Goal: Transaction & Acquisition: Purchase product/service

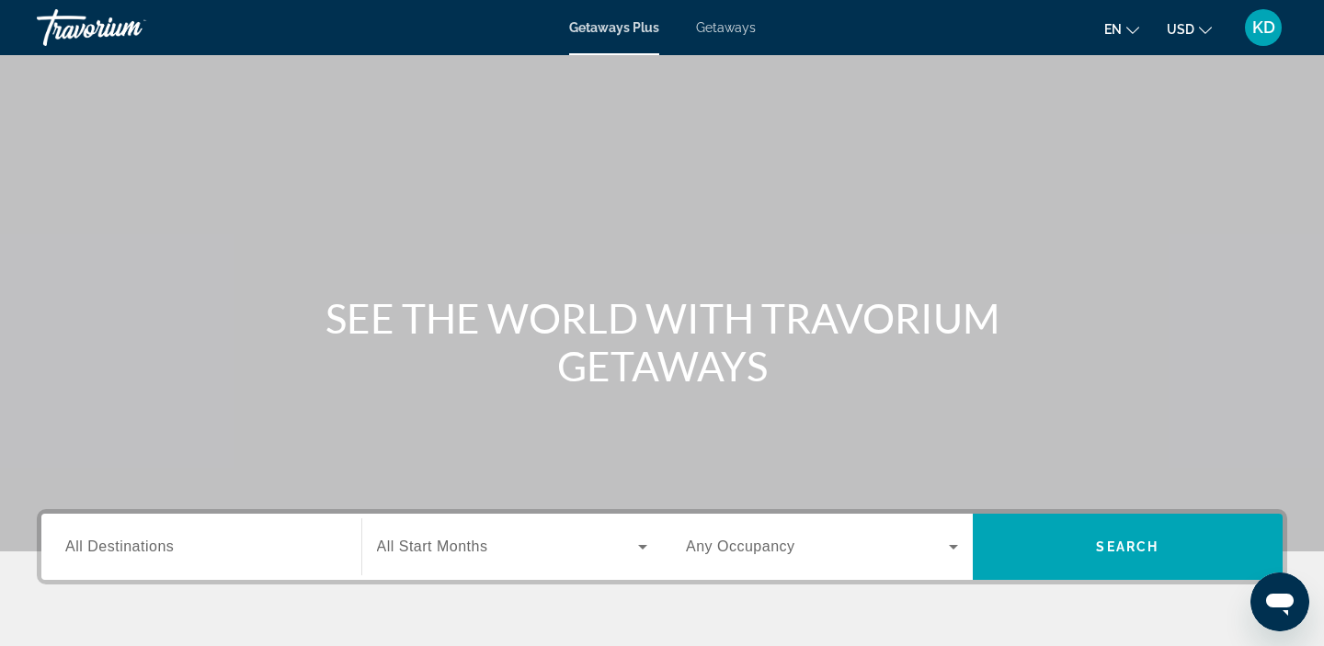
click at [714, 33] on span "Getaways" at bounding box center [726, 27] width 60 height 15
click at [622, 29] on span "Getaways Plus" at bounding box center [613, 27] width 89 height 15
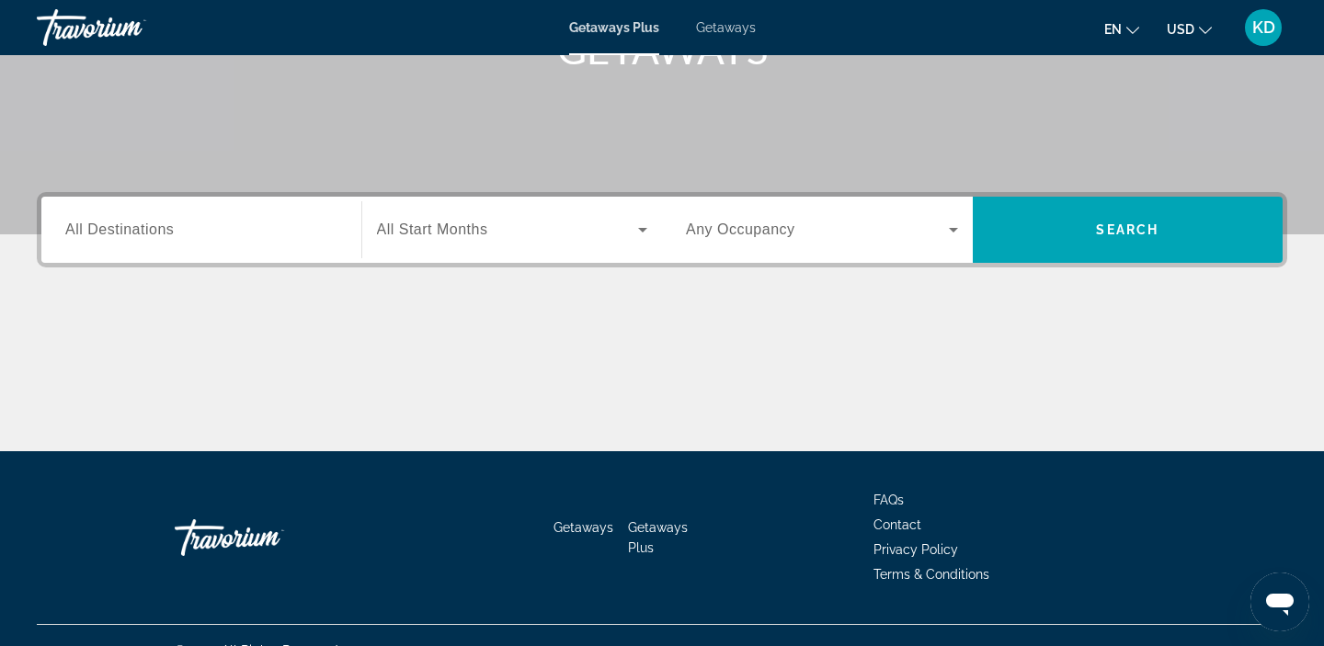
scroll to position [315, 0]
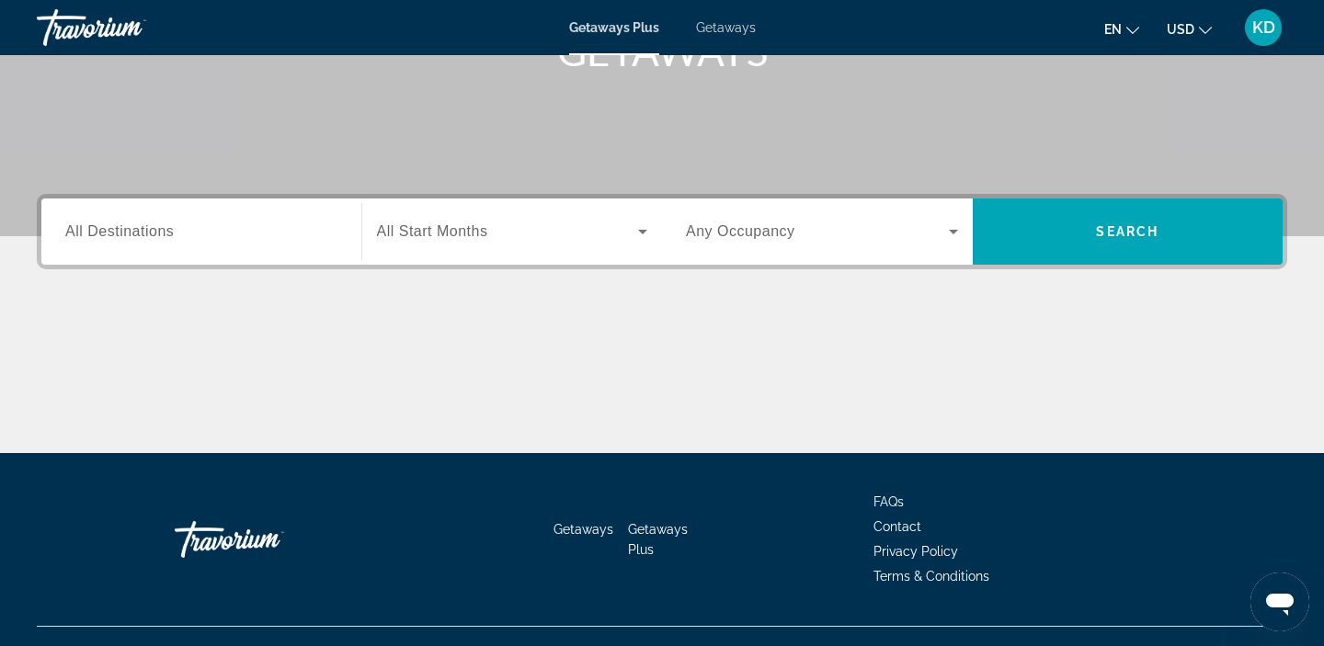
click at [274, 233] on input "Destination All Destinations" at bounding box center [201, 233] width 272 height 22
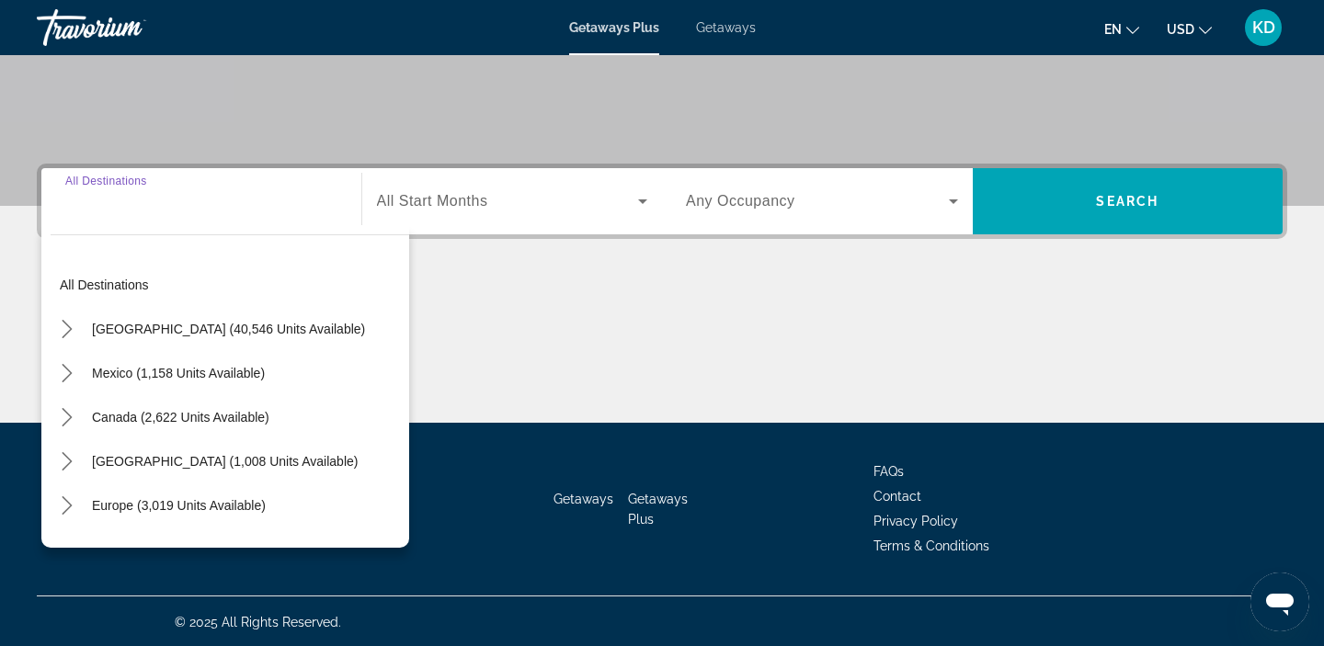
scroll to position [347, 0]
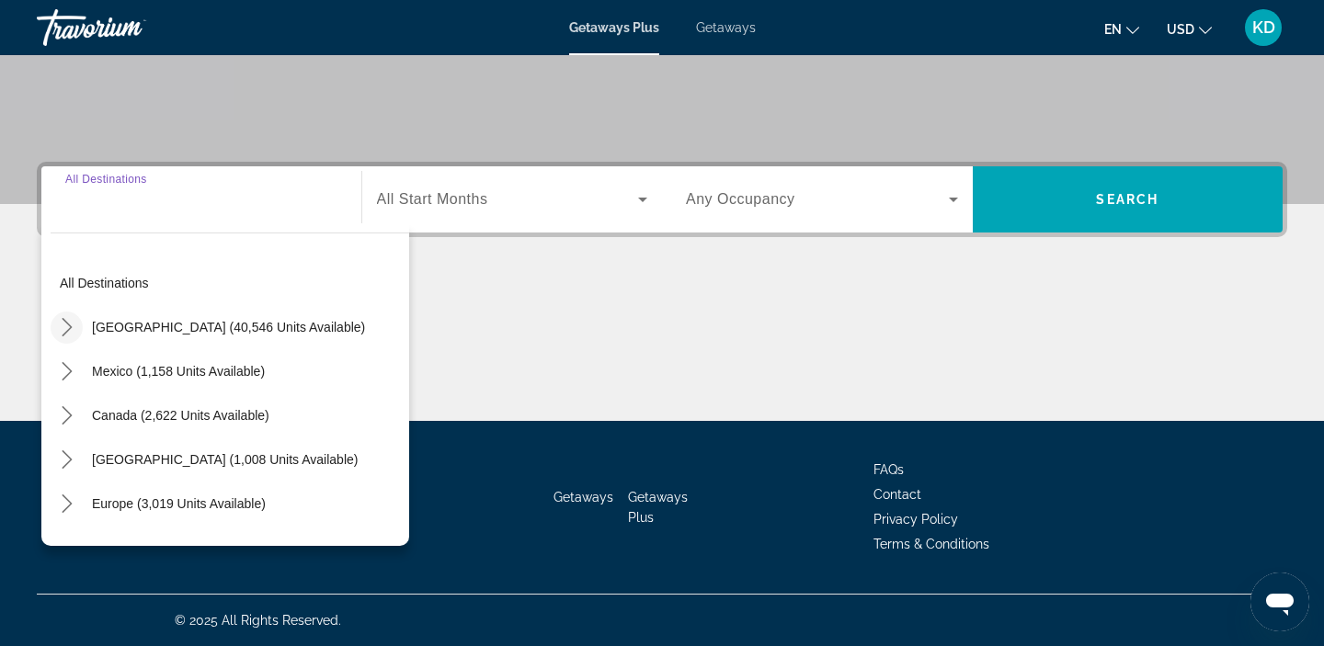
click at [66, 324] on icon "Toggle United States (40,546 units available) submenu" at bounding box center [67, 327] width 10 height 18
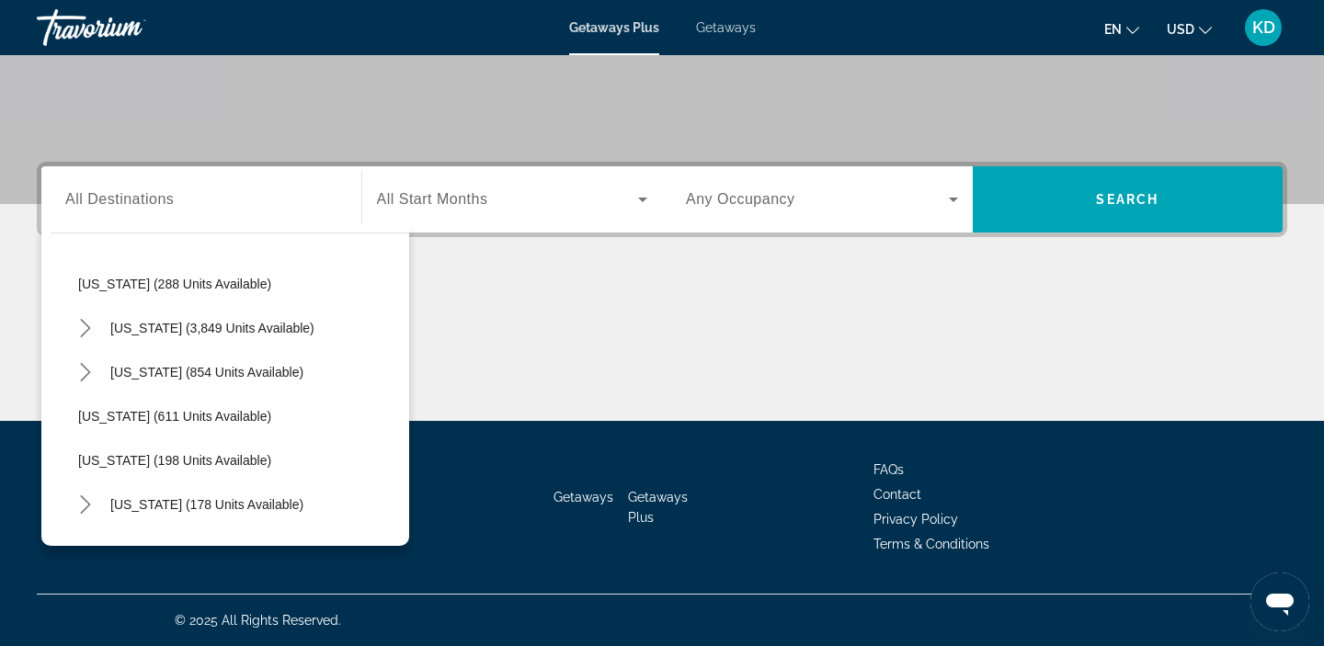
scroll to position [972, 0]
click at [92, 320] on icon "Toggle Nevada (3,849 units available) submenu" at bounding box center [85, 325] width 18 height 18
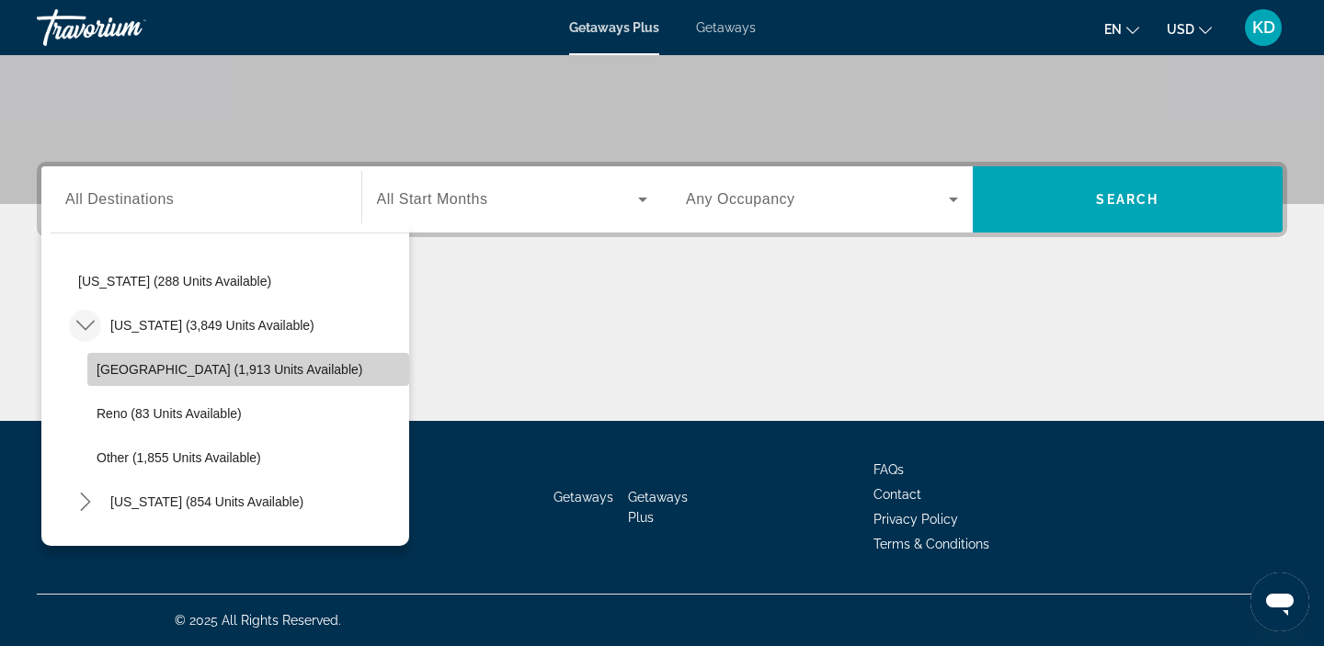
click at [107, 363] on span "Las Vegas (1,913 units available)" at bounding box center [230, 369] width 266 height 15
type input "**********"
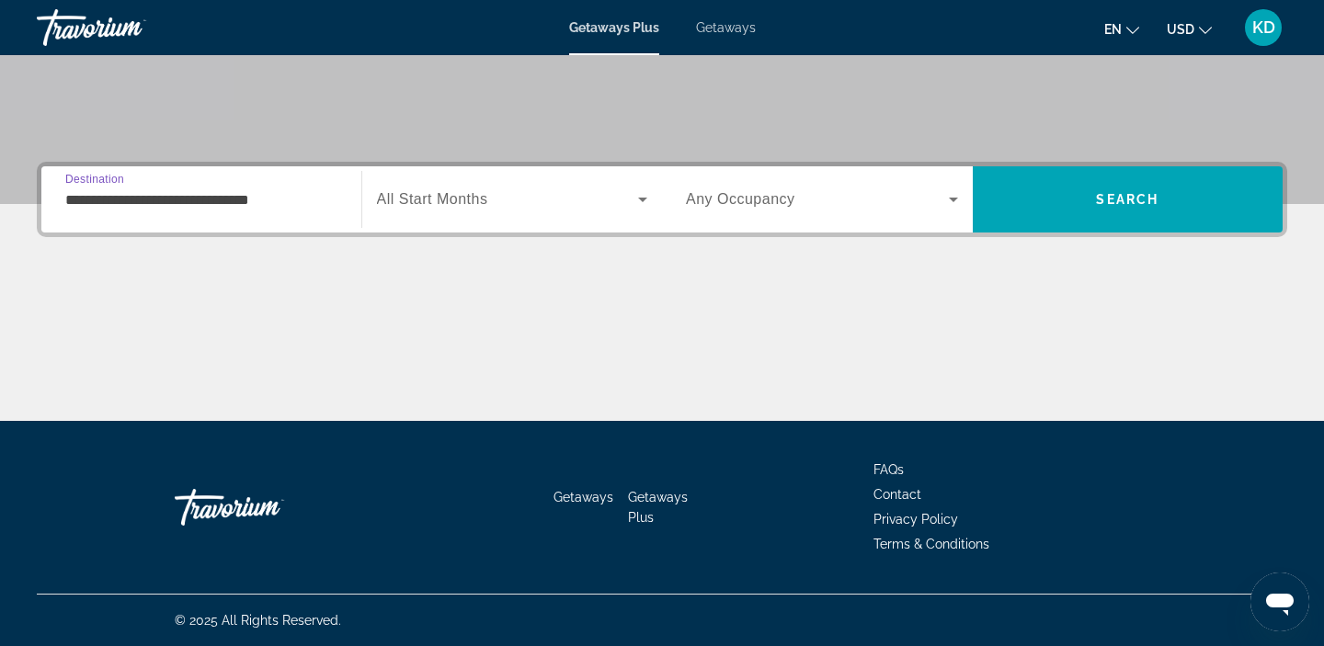
click at [453, 204] on span "All Start Months" at bounding box center [432, 199] width 111 height 16
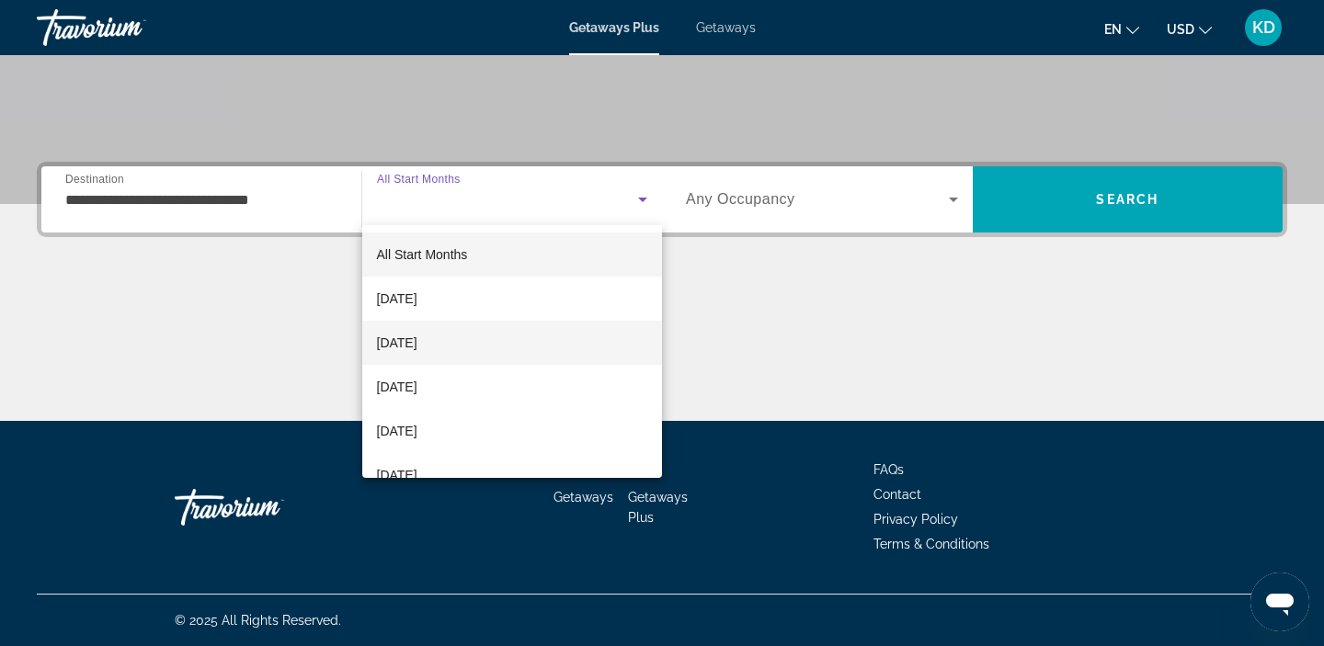
click at [417, 349] on span "November 2025" at bounding box center [397, 343] width 40 height 22
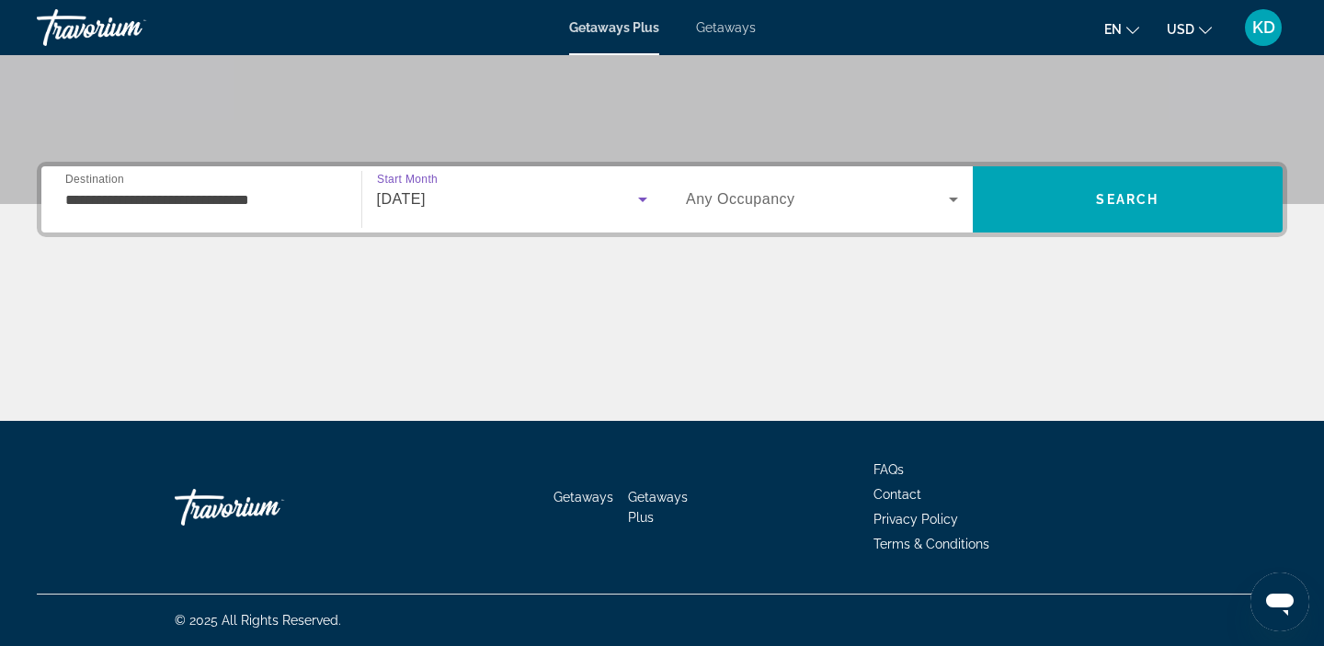
click at [840, 199] on span "Search widget" at bounding box center [817, 199] width 263 height 22
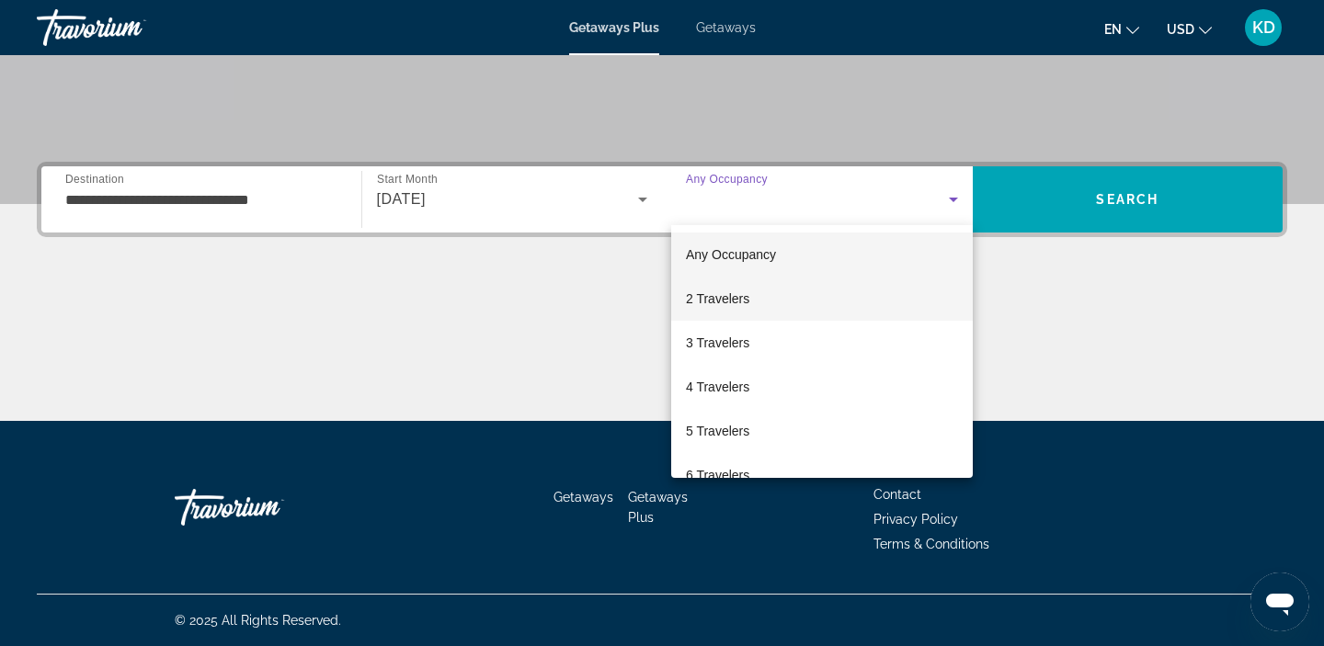
click at [824, 303] on mat-option "2 Travelers" at bounding box center [821, 299] width 301 height 44
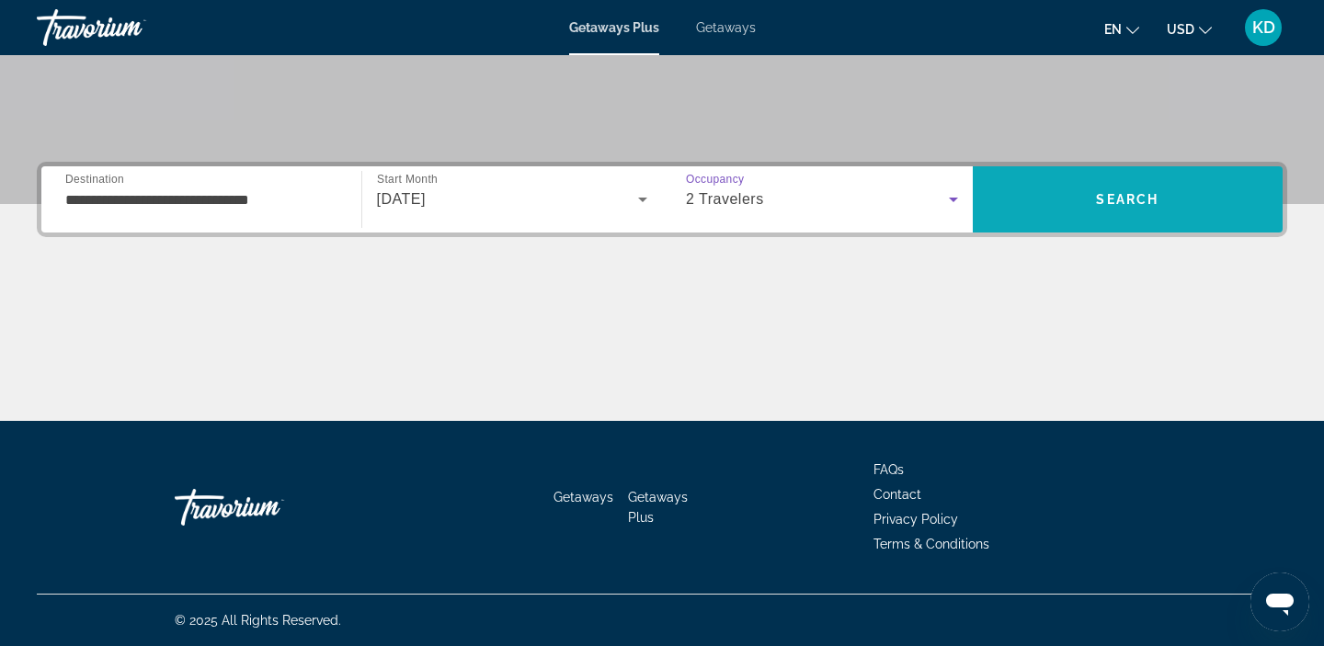
click at [1035, 203] on span "Search" at bounding box center [1127, 199] width 311 height 44
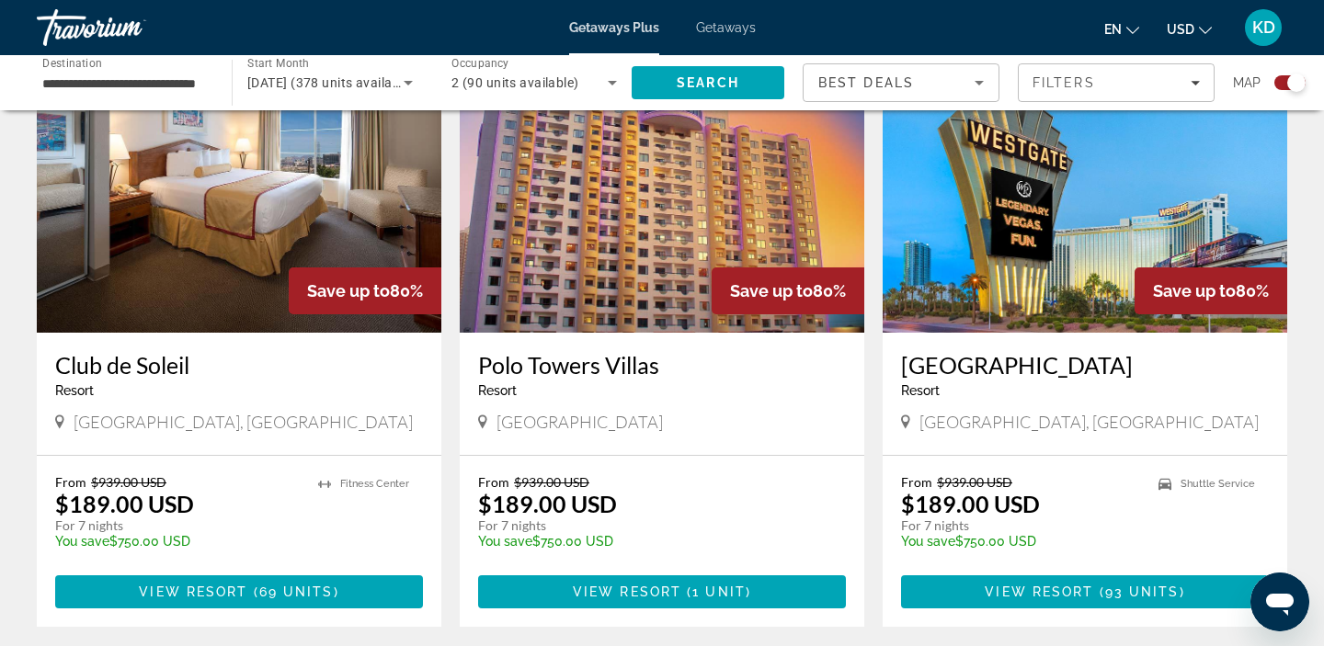
scroll to position [2053, 0]
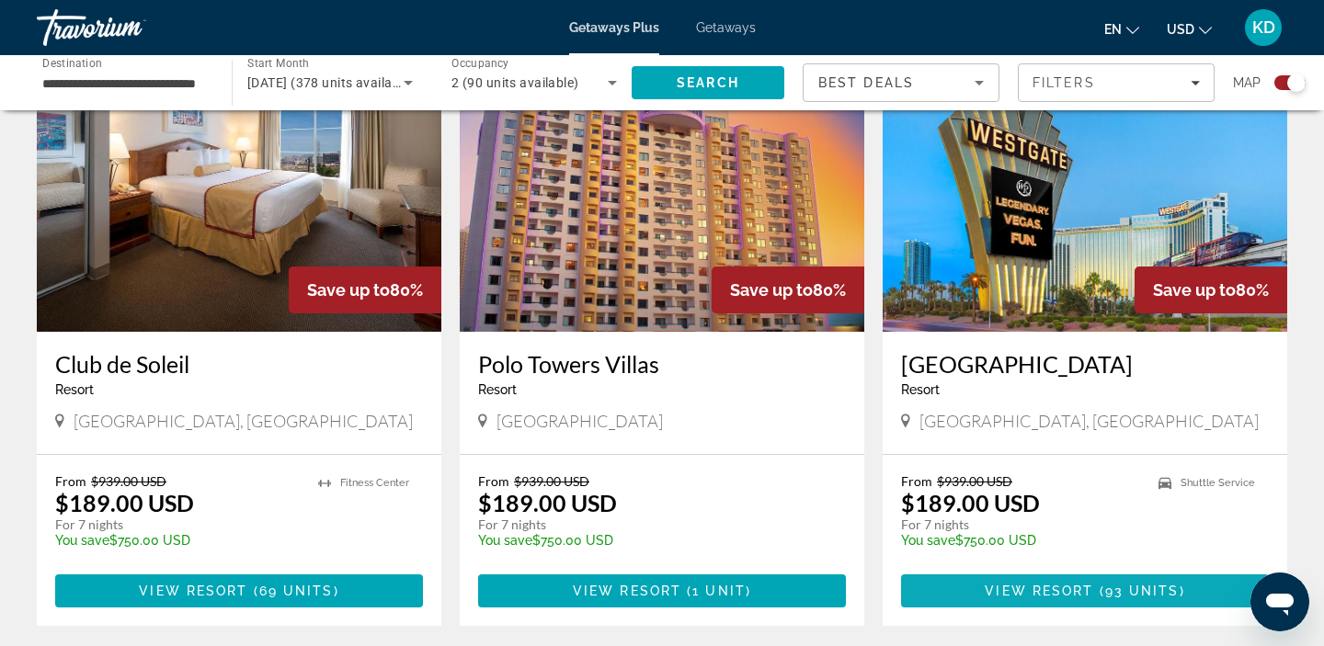
click at [1035, 584] on span "View Resort" at bounding box center [1038, 591] width 108 height 15
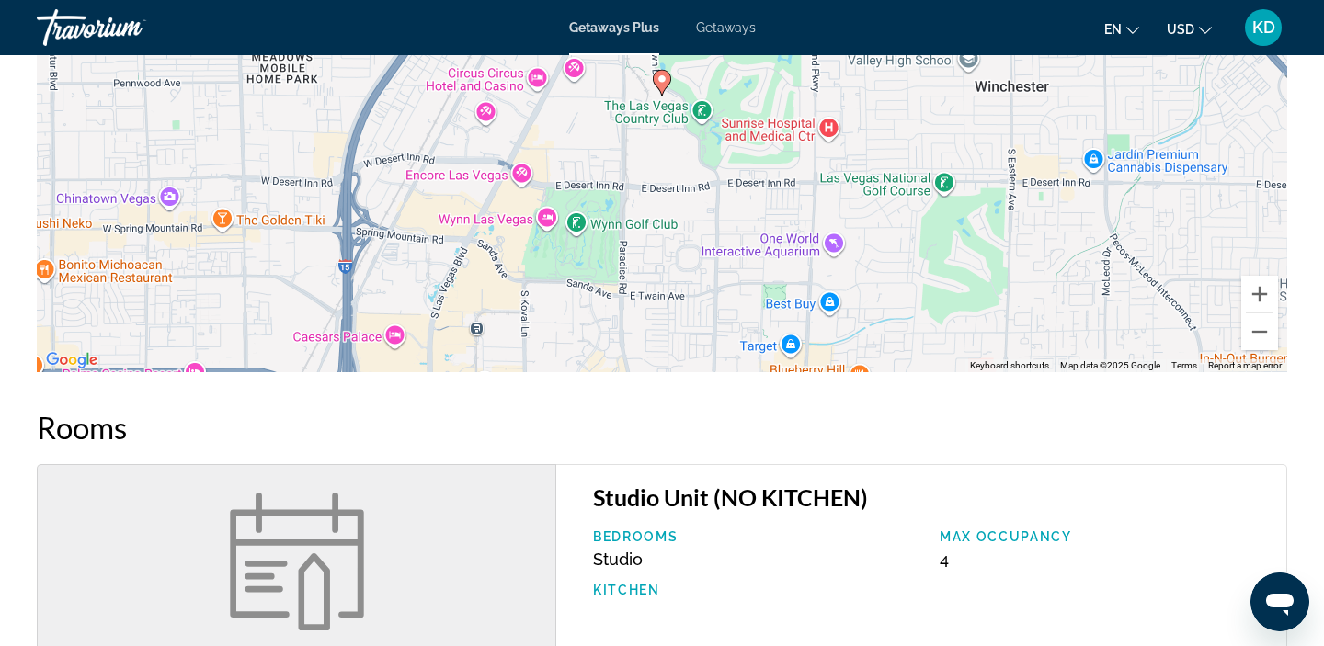
scroll to position [1264, 0]
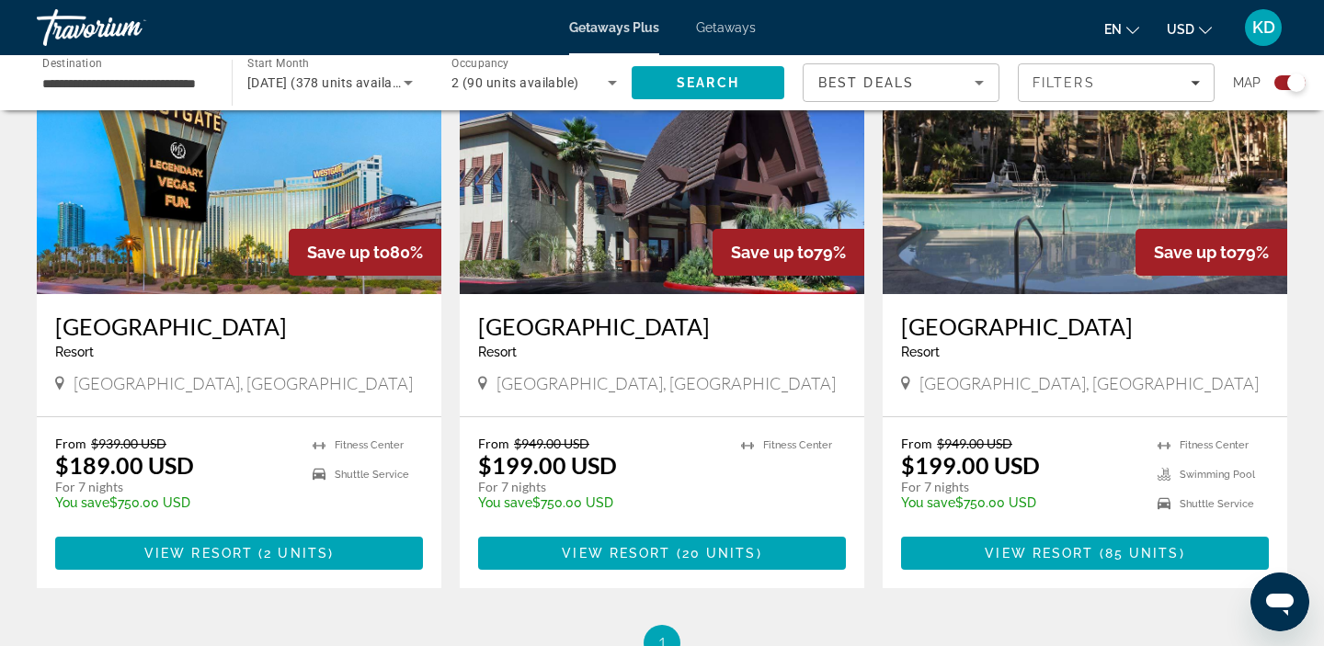
scroll to position [2713, 0]
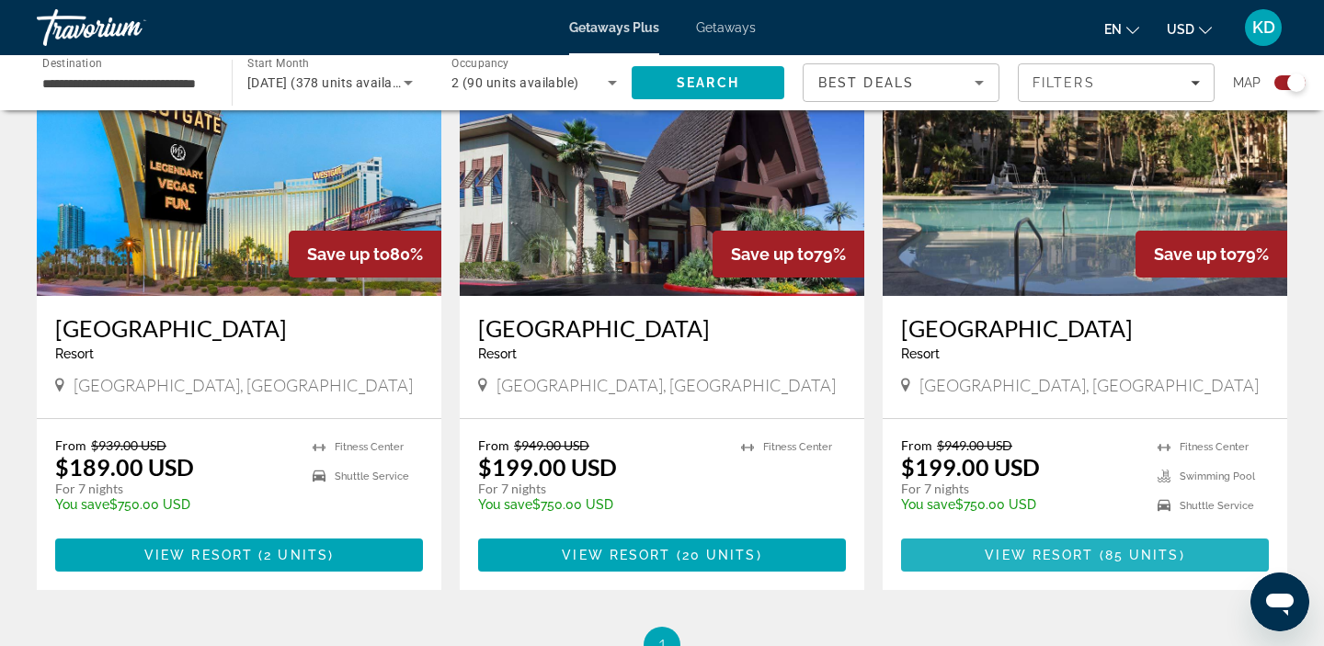
click at [1071, 548] on span "View Resort" at bounding box center [1038, 555] width 108 height 15
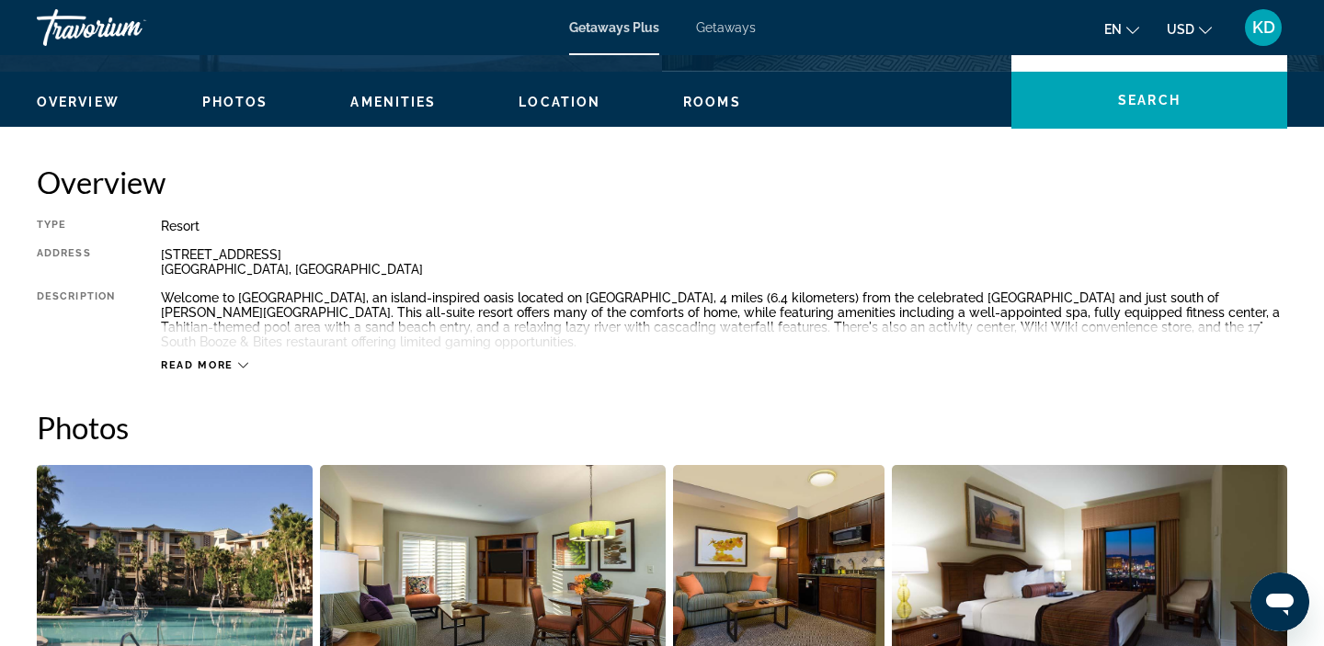
scroll to position [546, 0]
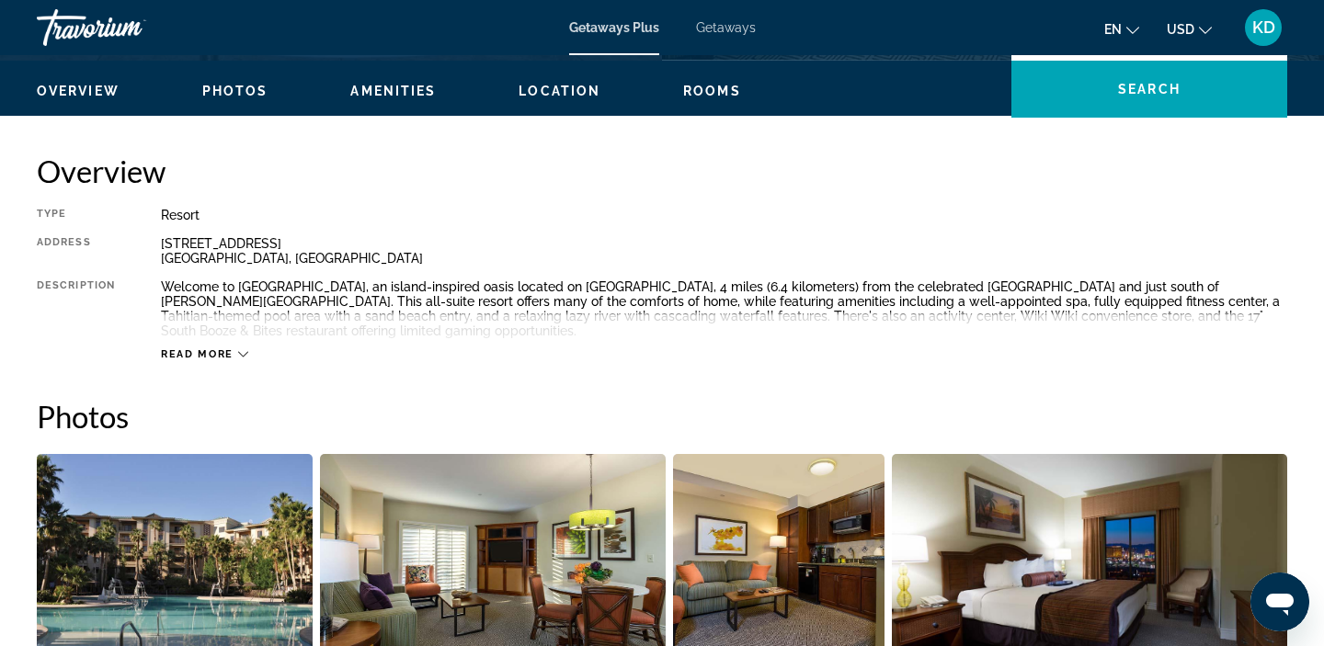
click at [222, 346] on div "Read more" at bounding box center [724, 336] width 1126 height 51
click at [227, 357] on span "Read more" at bounding box center [197, 354] width 73 height 12
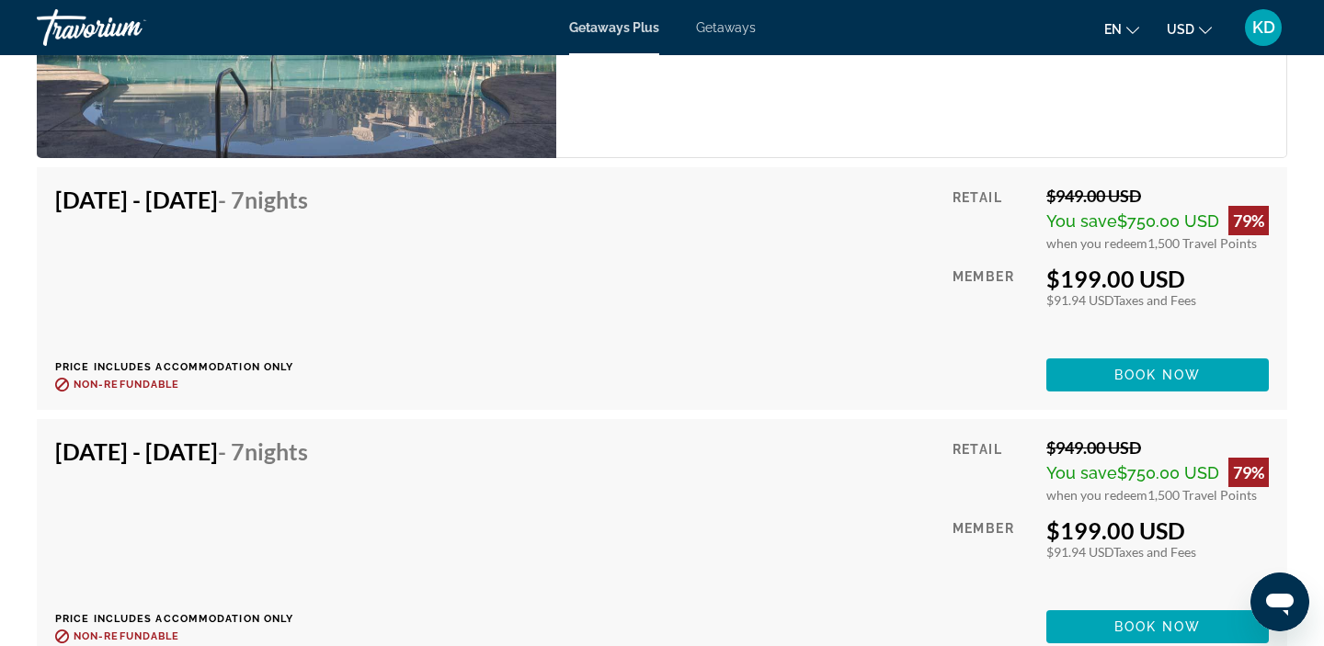
scroll to position [3336, 0]
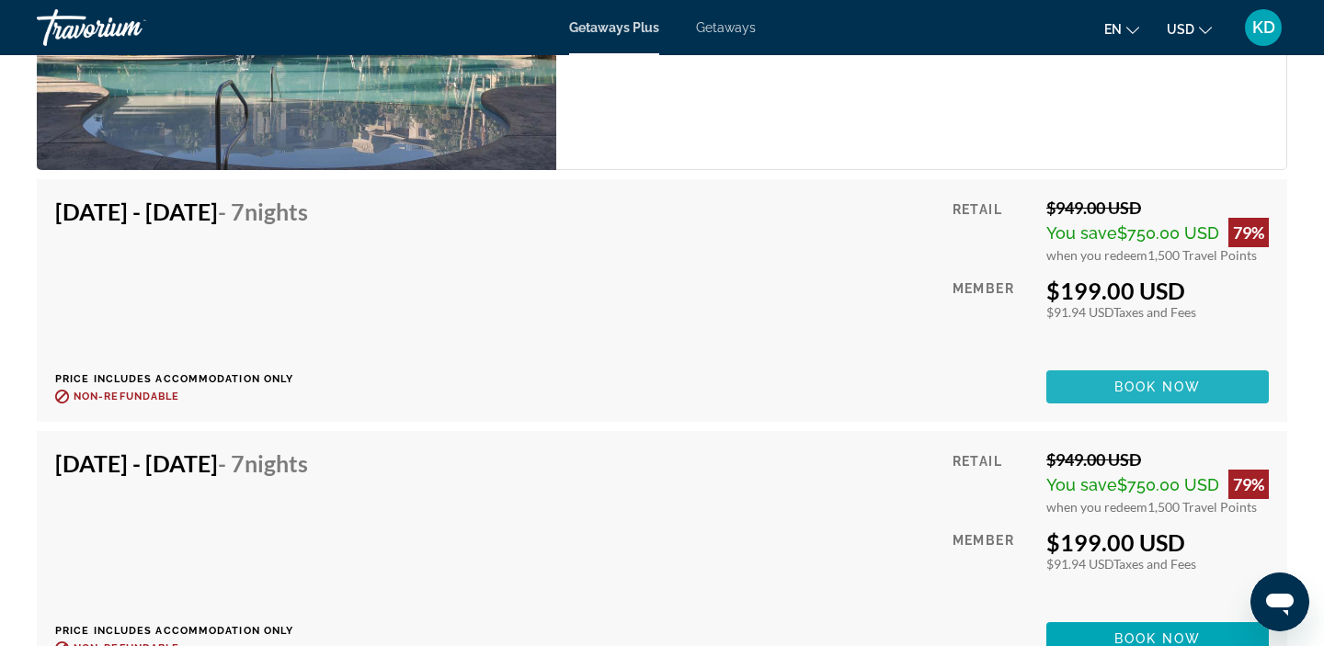
click at [1087, 381] on span "Main content" at bounding box center [1157, 387] width 222 height 44
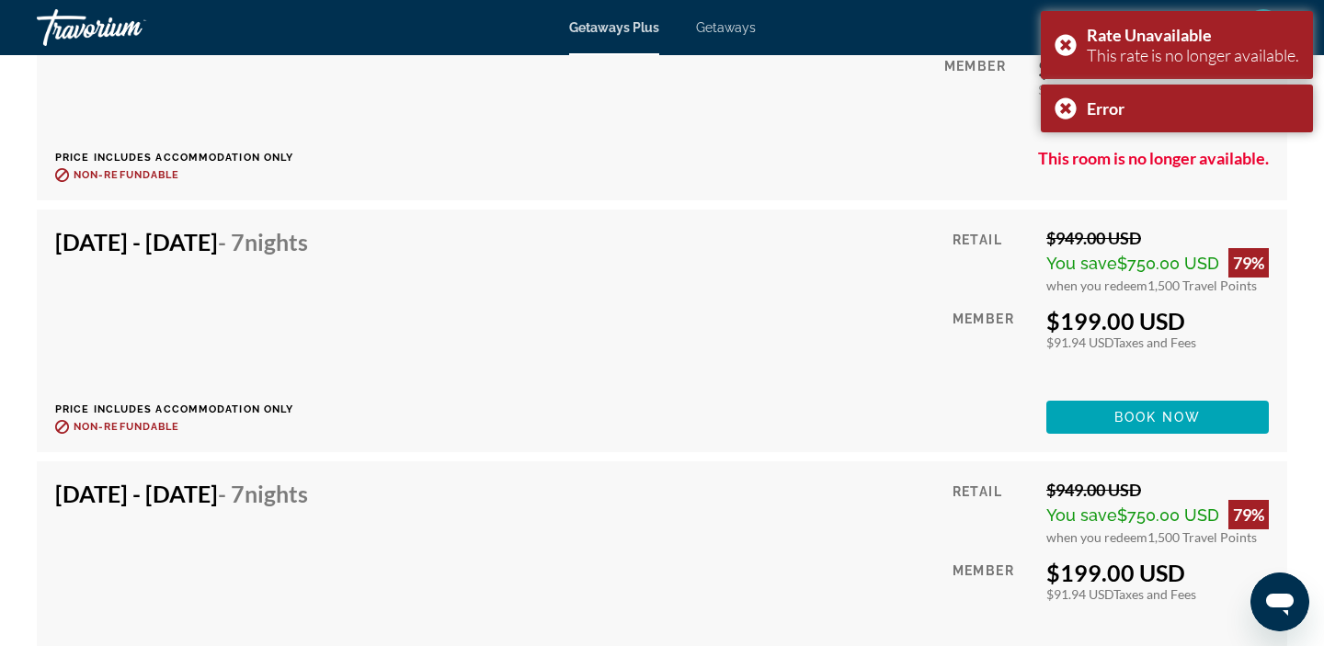
scroll to position [3624, 0]
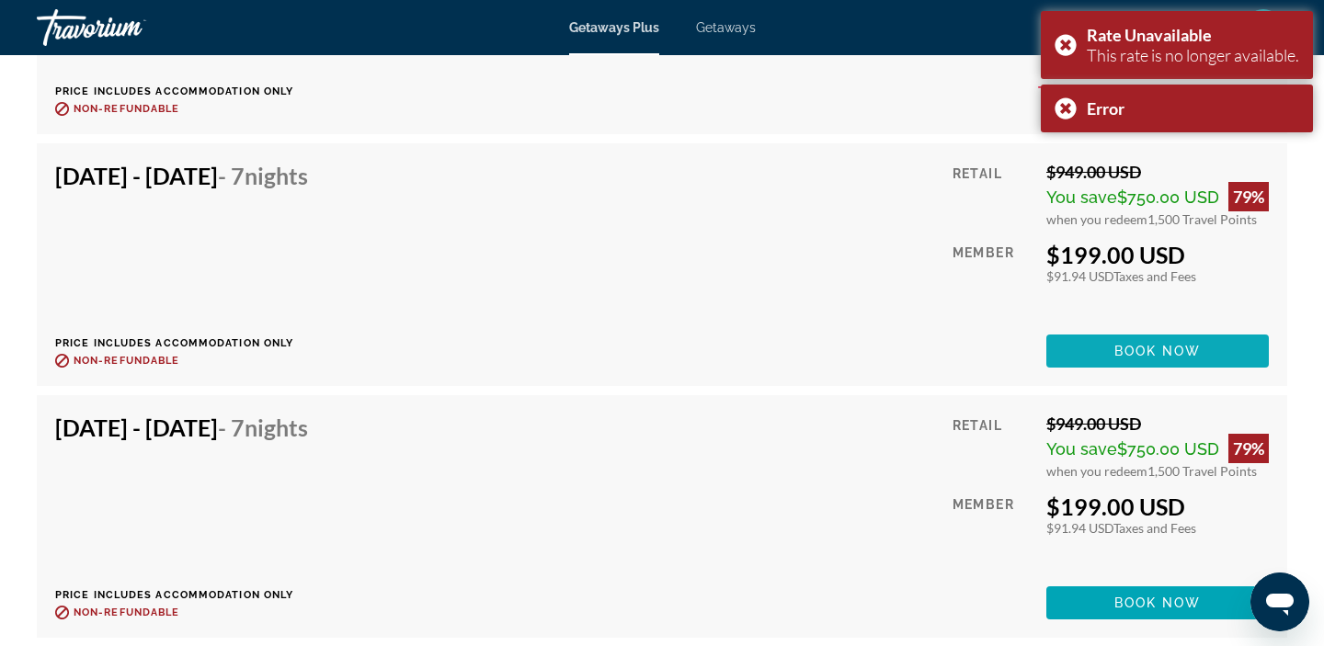
click at [1083, 346] on span "Main content" at bounding box center [1157, 351] width 222 height 44
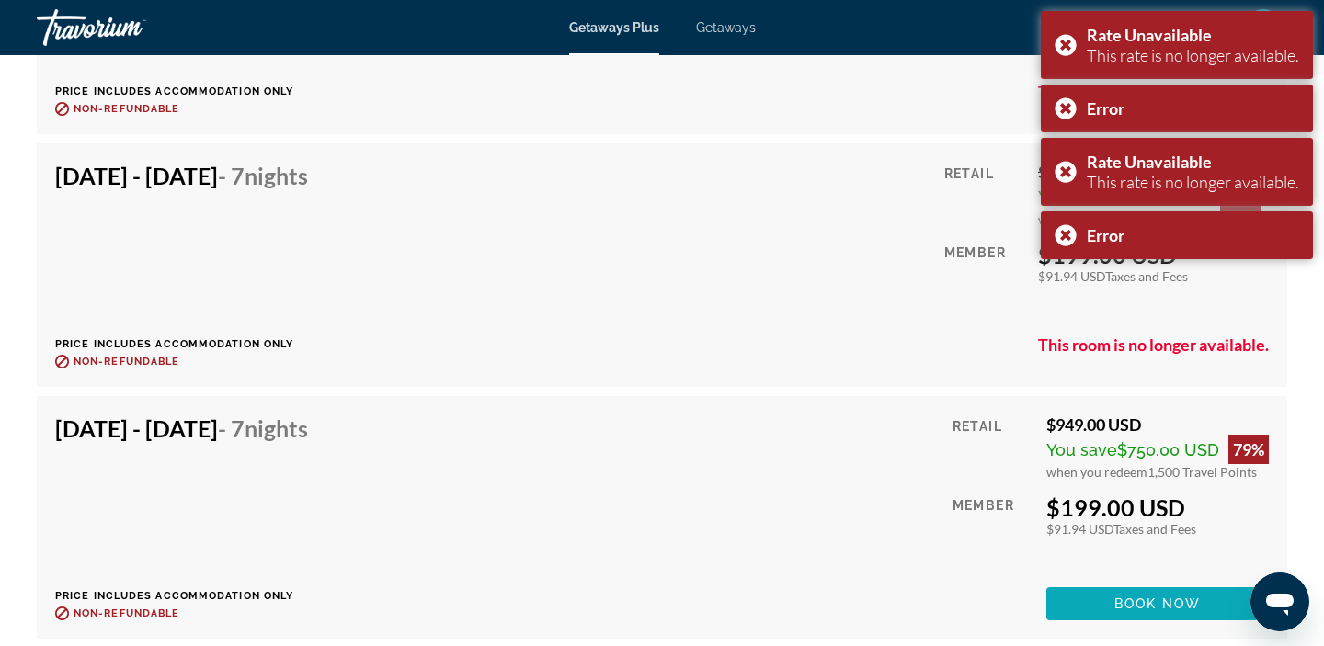
click at [1101, 584] on span "Main content" at bounding box center [1157, 604] width 222 height 44
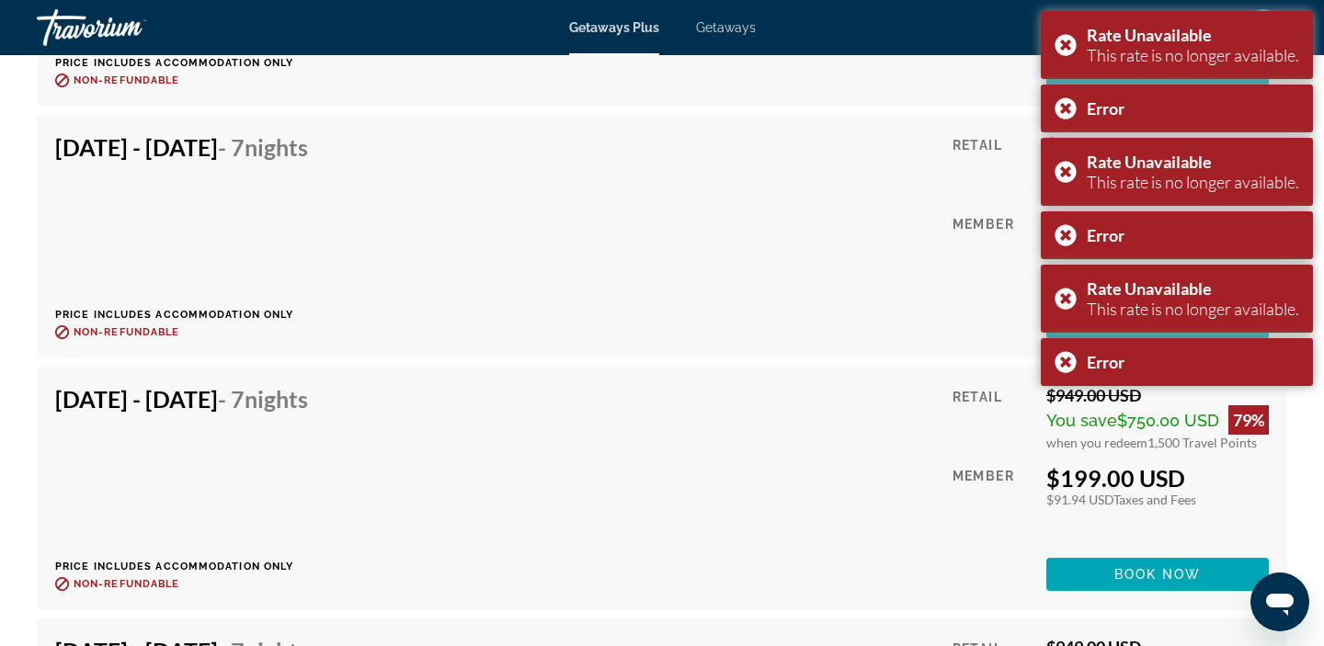
scroll to position [4928, 0]
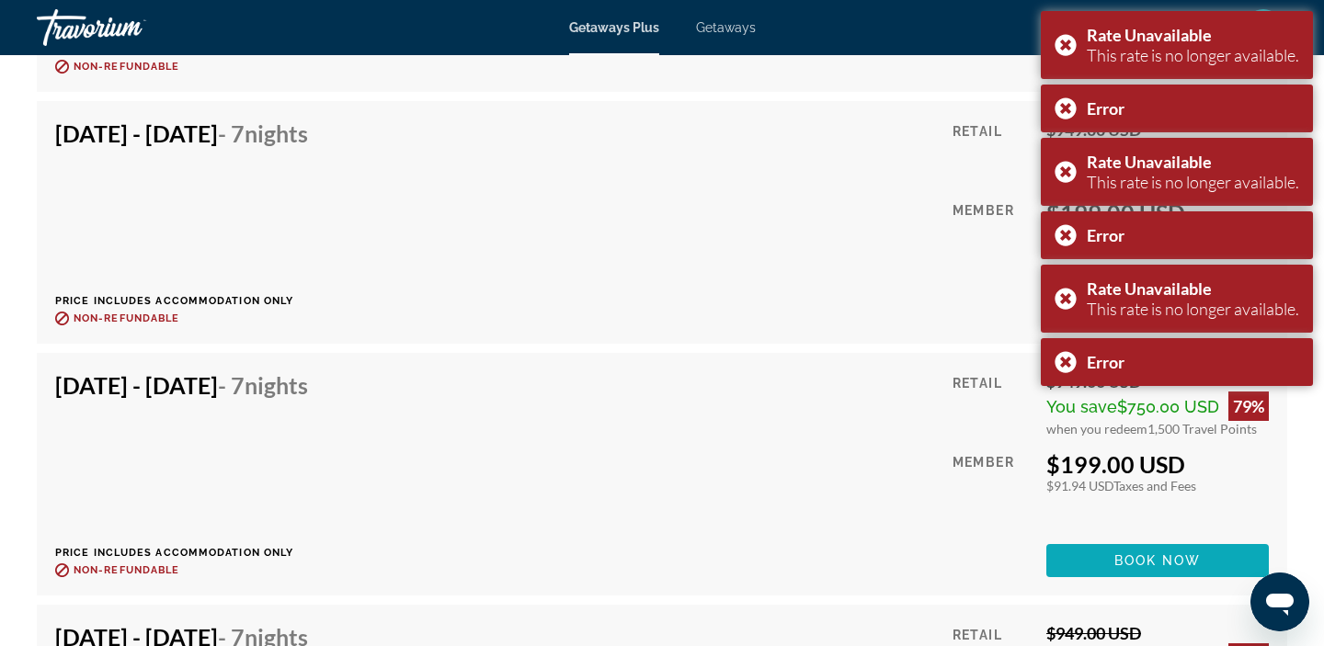
click at [1156, 563] on span "Book now" at bounding box center [1157, 560] width 87 height 15
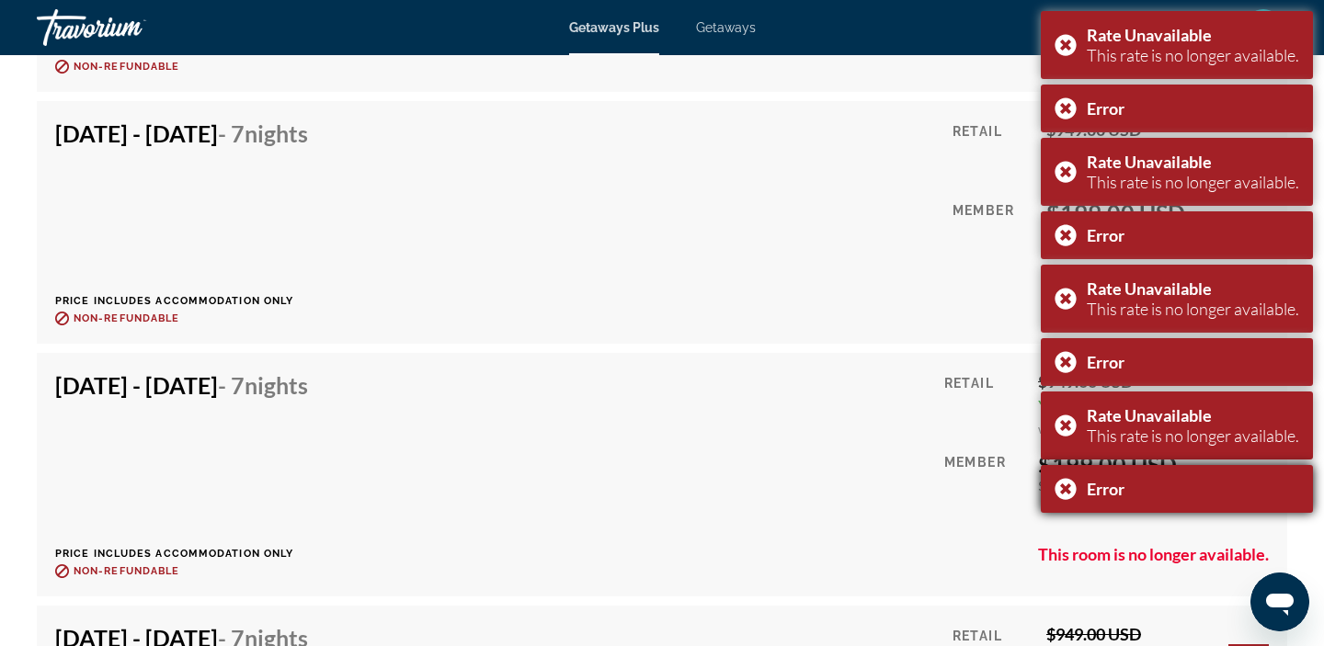
click at [1066, 476] on div "Error" at bounding box center [1177, 489] width 272 height 48
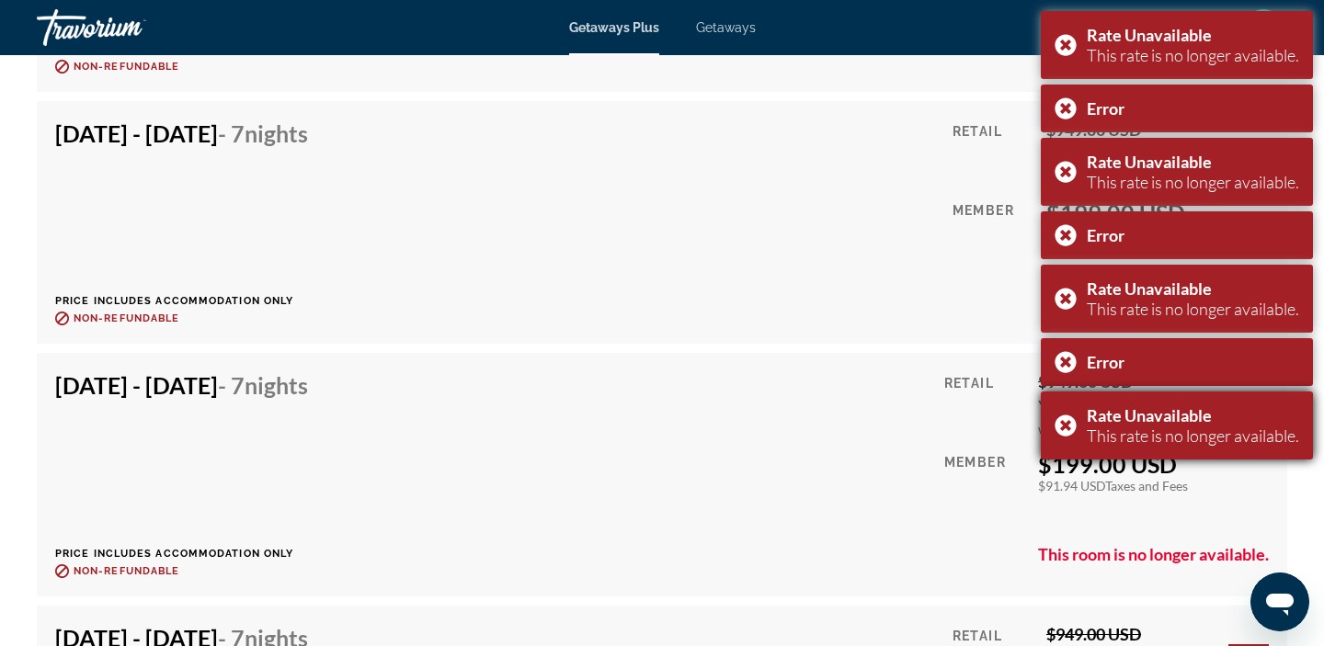
click at [1066, 438] on div "Rate Unavailable This rate is no longer available." at bounding box center [1177, 426] width 272 height 68
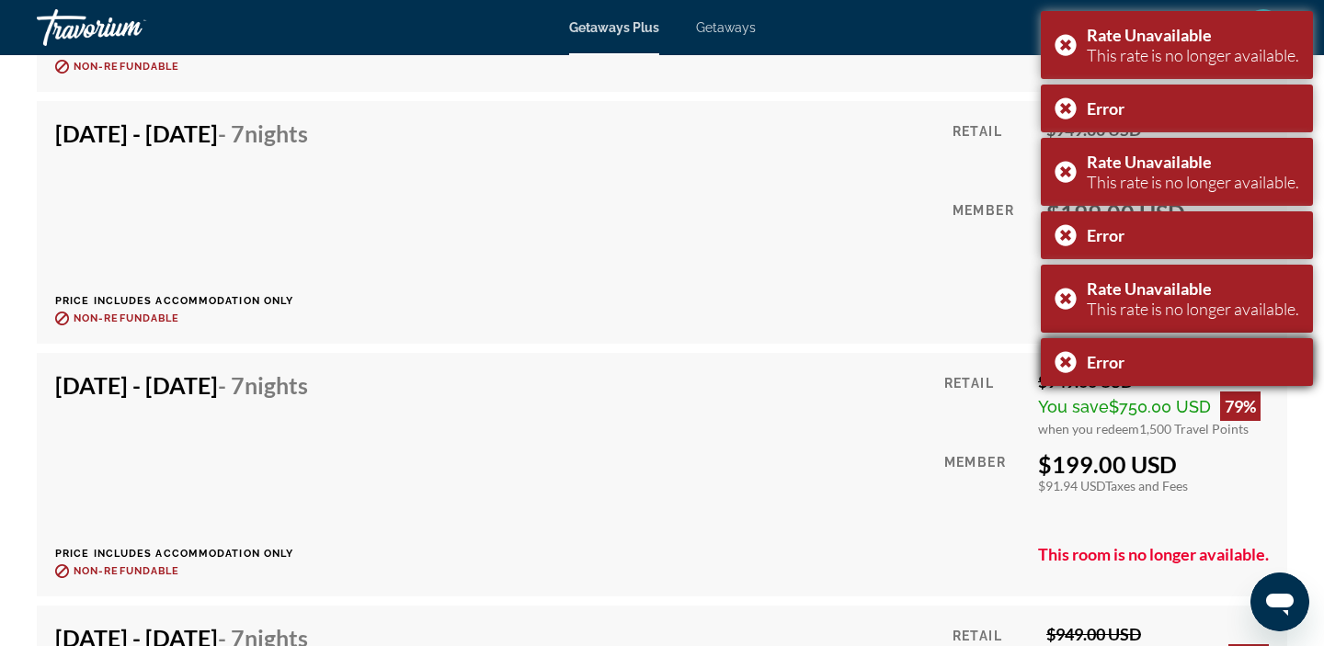
click at [1065, 366] on div "Error" at bounding box center [1177, 362] width 272 height 48
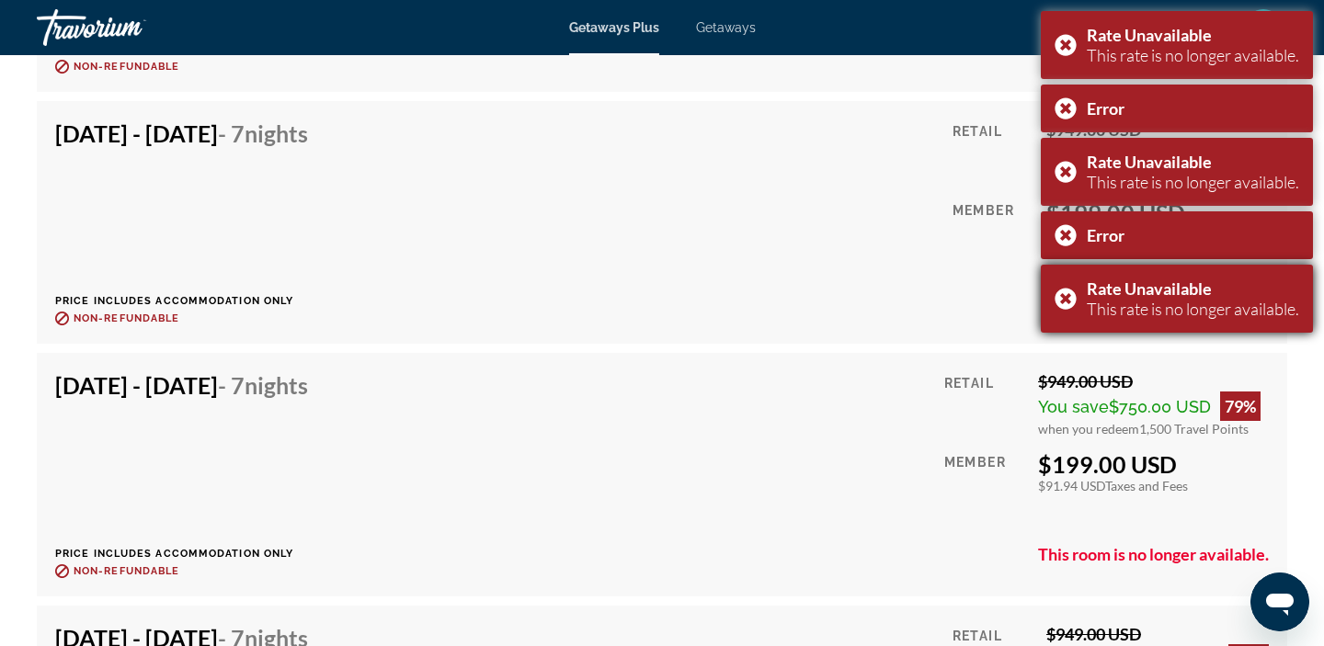
click at [1064, 300] on div "Rate Unavailable This rate is no longer available." at bounding box center [1177, 299] width 272 height 68
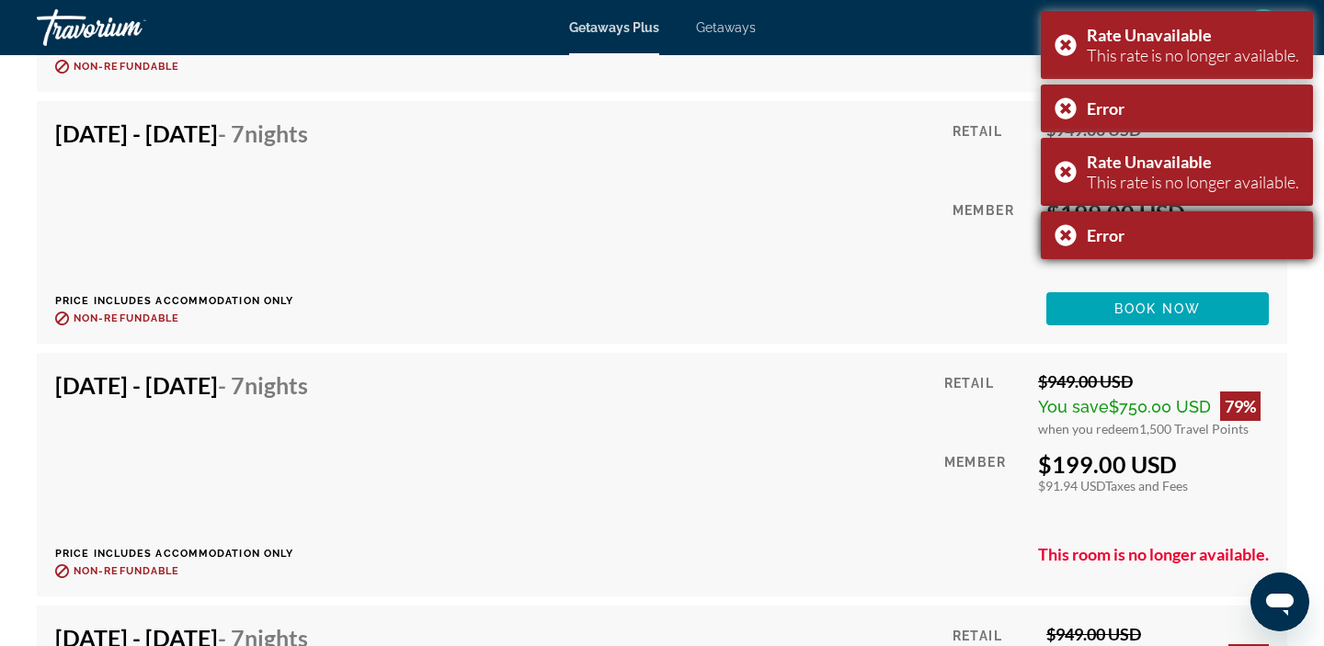
click at [1067, 222] on div "Error" at bounding box center [1177, 235] width 272 height 48
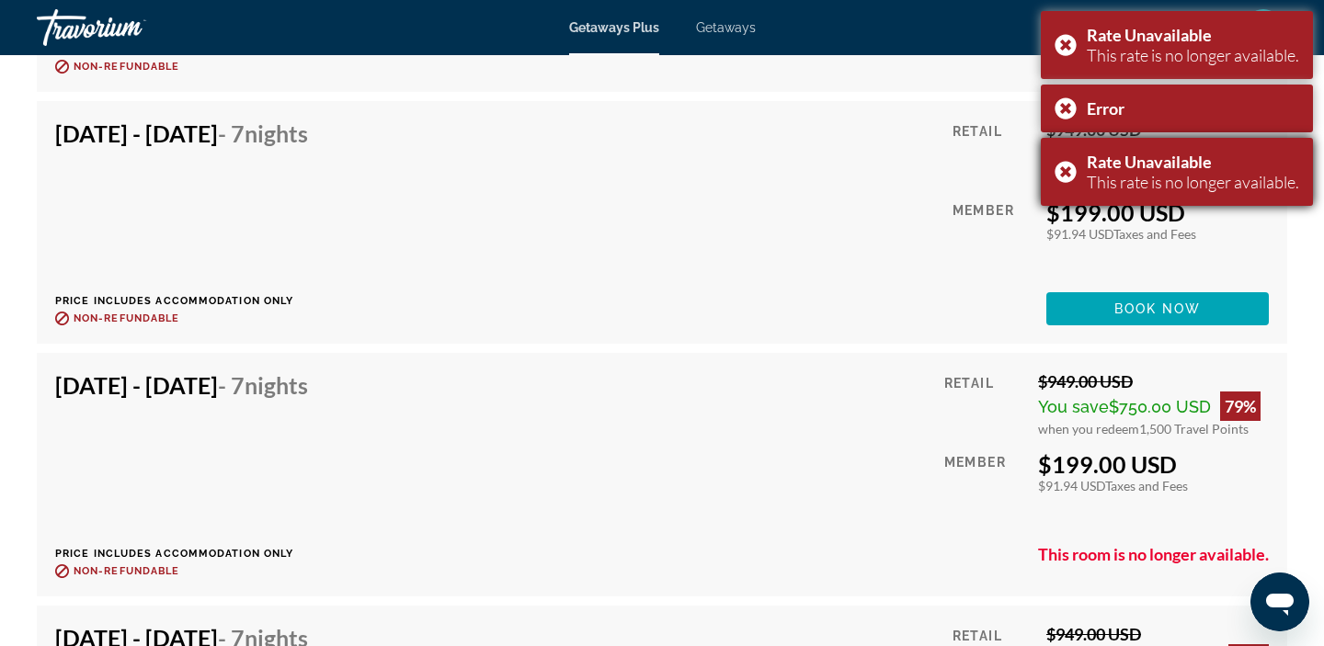
click at [1065, 177] on div "Rate Unavailable This rate is no longer available." at bounding box center [1177, 172] width 272 height 68
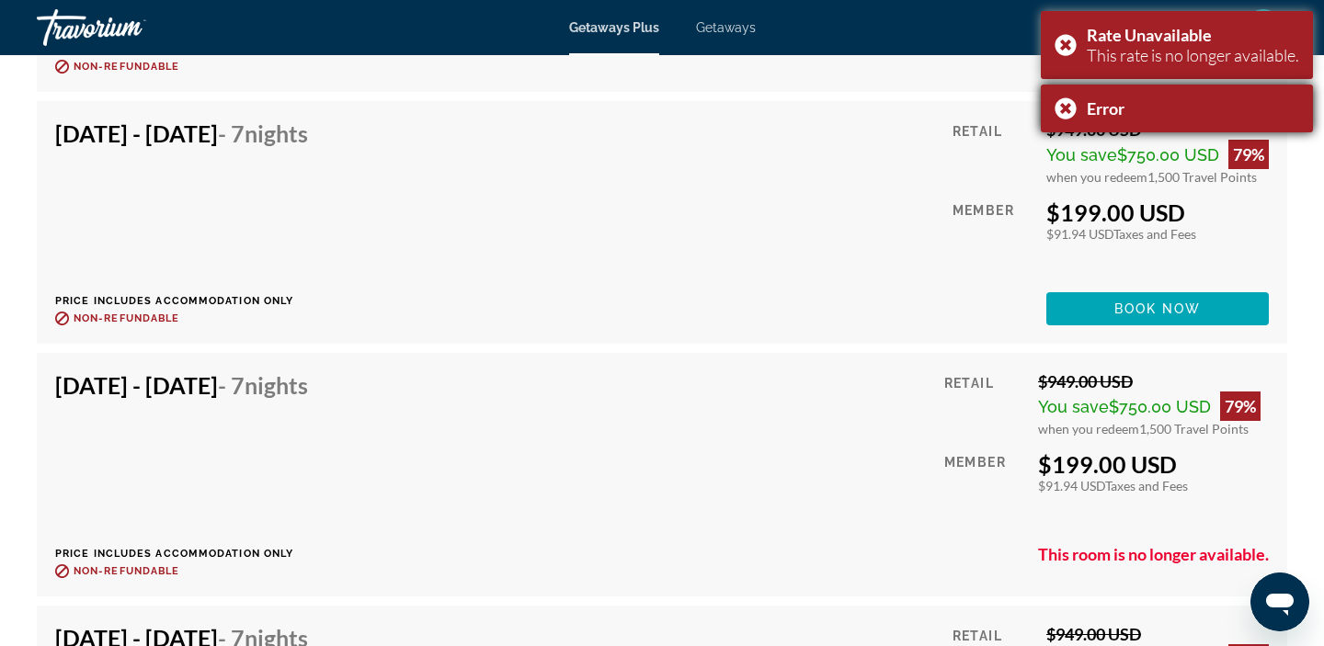
click at [1063, 118] on div "Error" at bounding box center [1177, 109] width 272 height 48
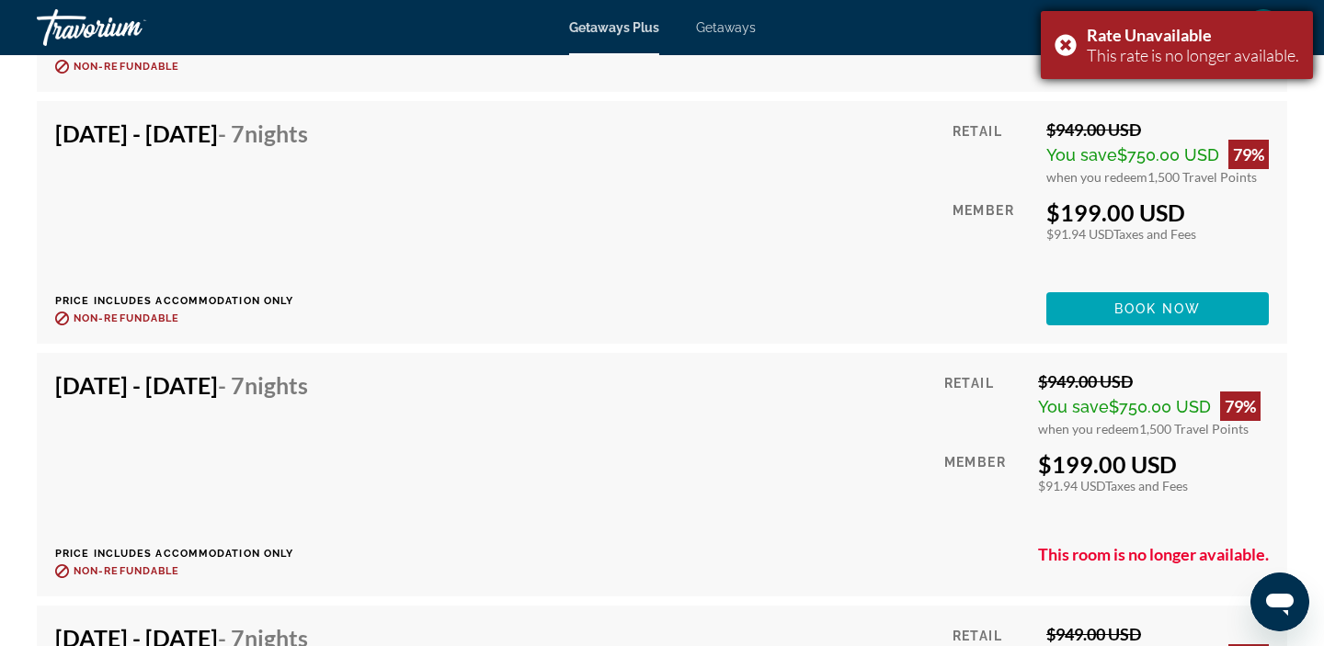
click at [1064, 64] on div "Rate Unavailable This rate is no longer available." at bounding box center [1177, 45] width 272 height 68
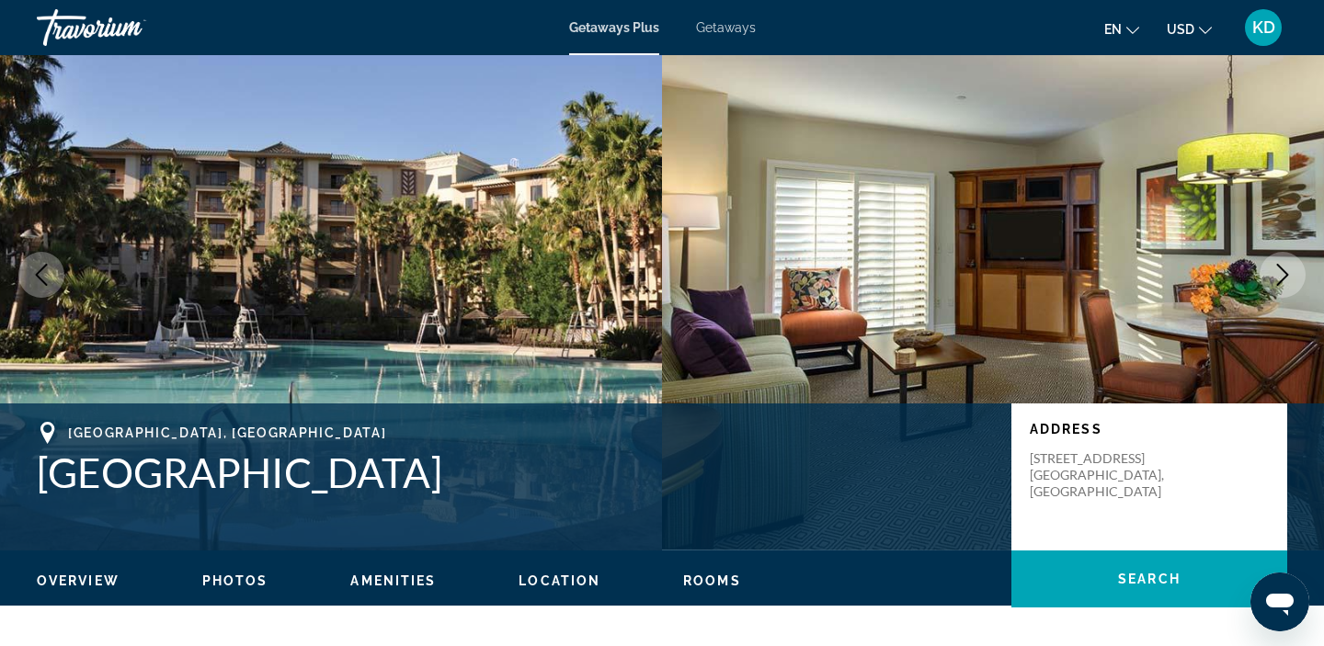
scroll to position [0, 0]
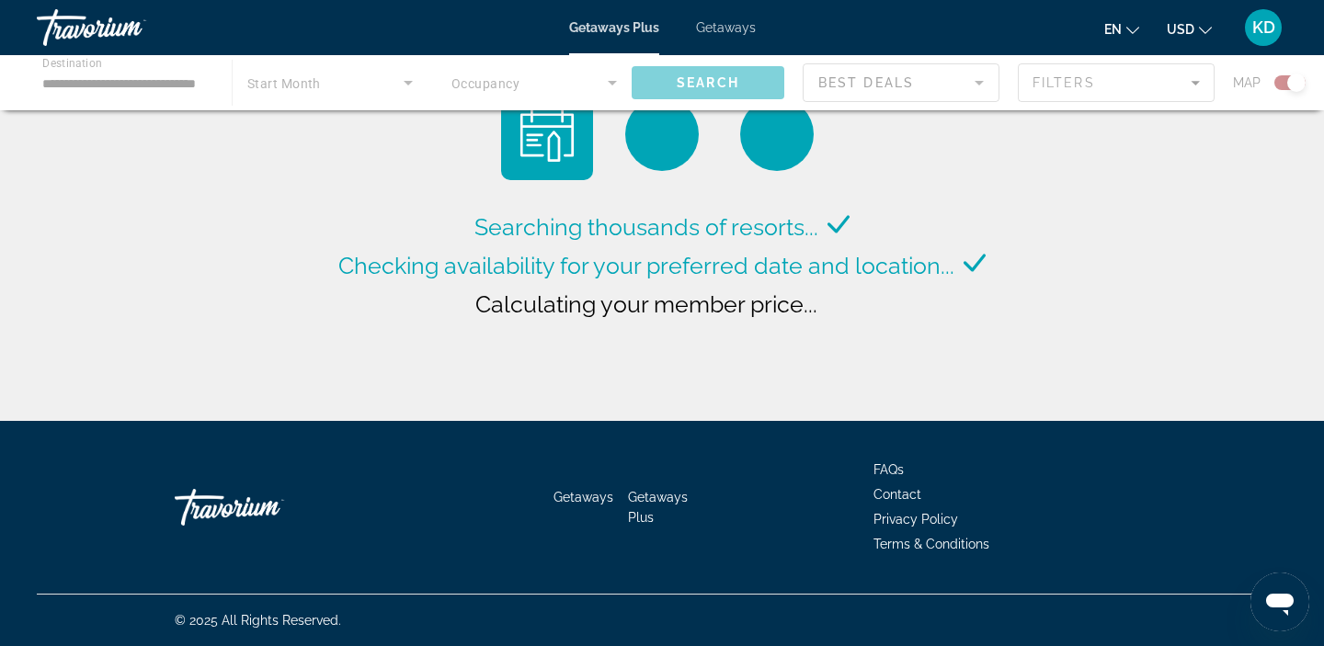
click at [1216, 34] on ul "en English Español Français Italiano Português русский USD USD ($) MXN (Mex$) C…" at bounding box center [1171, 27] width 135 height 29
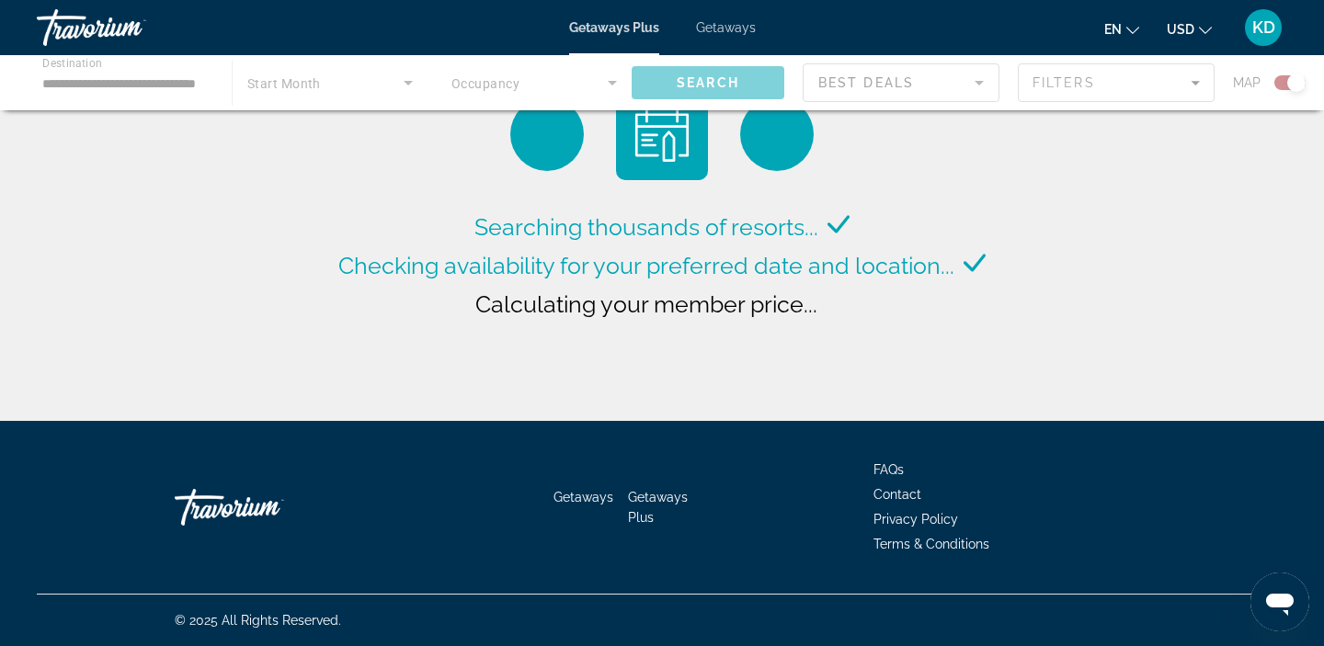
click at [1209, 34] on button "USD USD ($) MXN (Mex$) CAD (Can$) GBP (£) EUR (€) AUD (A$) NZD (NZ$) CNY (CN¥)" at bounding box center [1188, 29] width 45 height 27
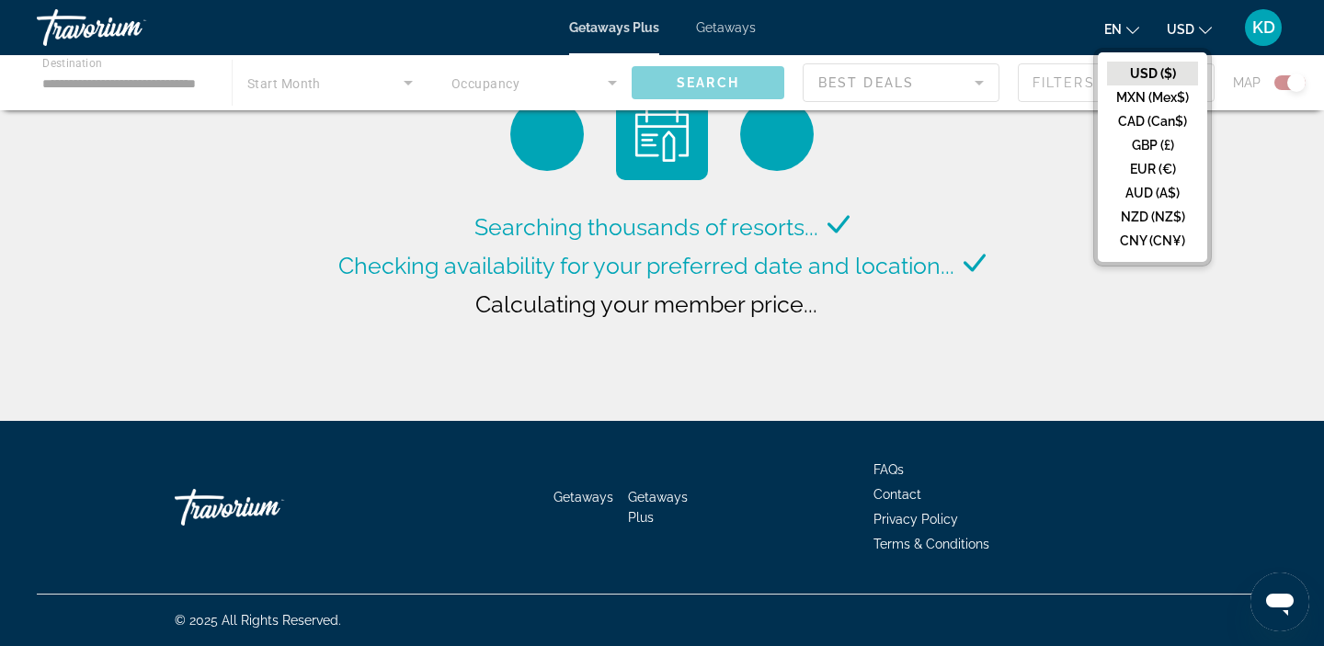
click at [1255, 8] on button "KD" at bounding box center [1263, 27] width 48 height 39
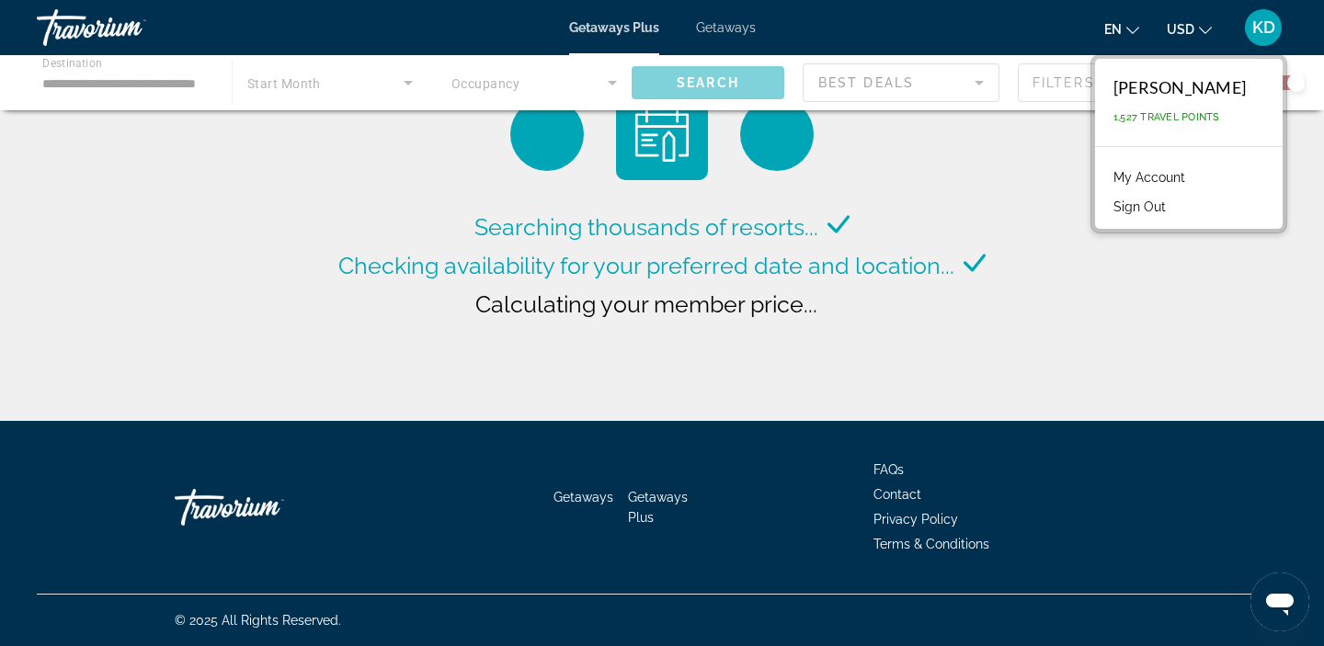
click at [1131, 212] on button "Sign Out" at bounding box center [1139, 207] width 71 height 24
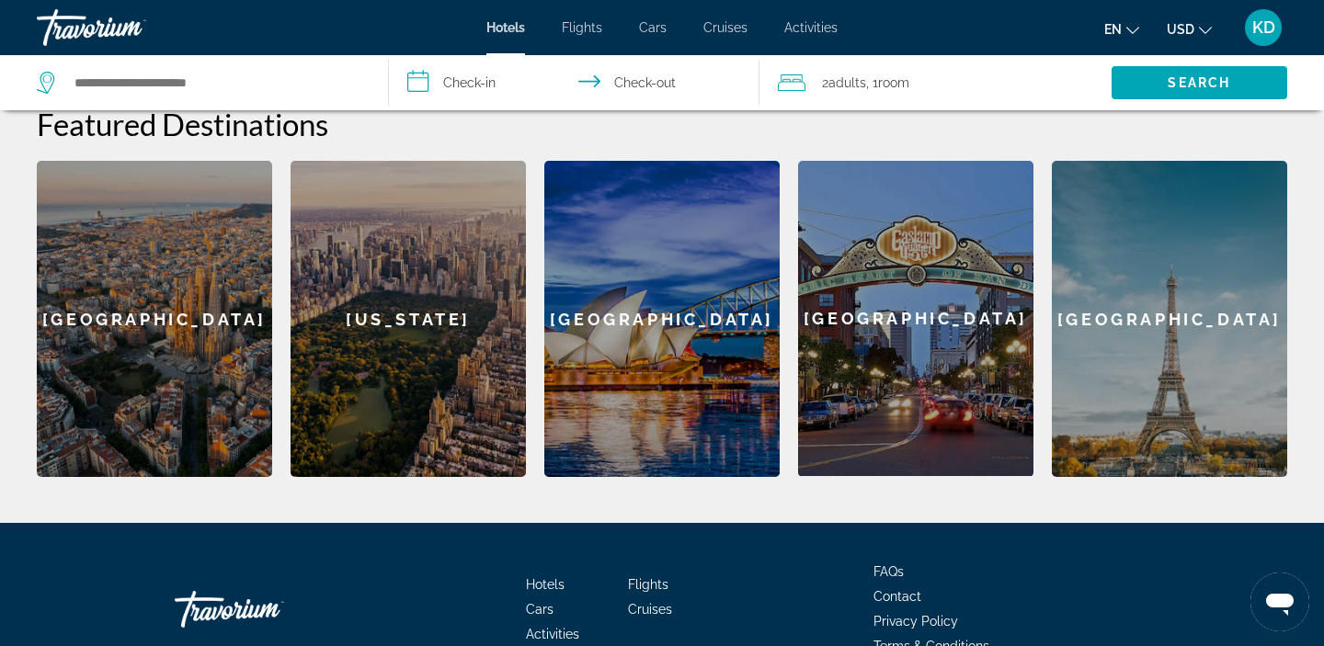
scroll to position [627, 0]
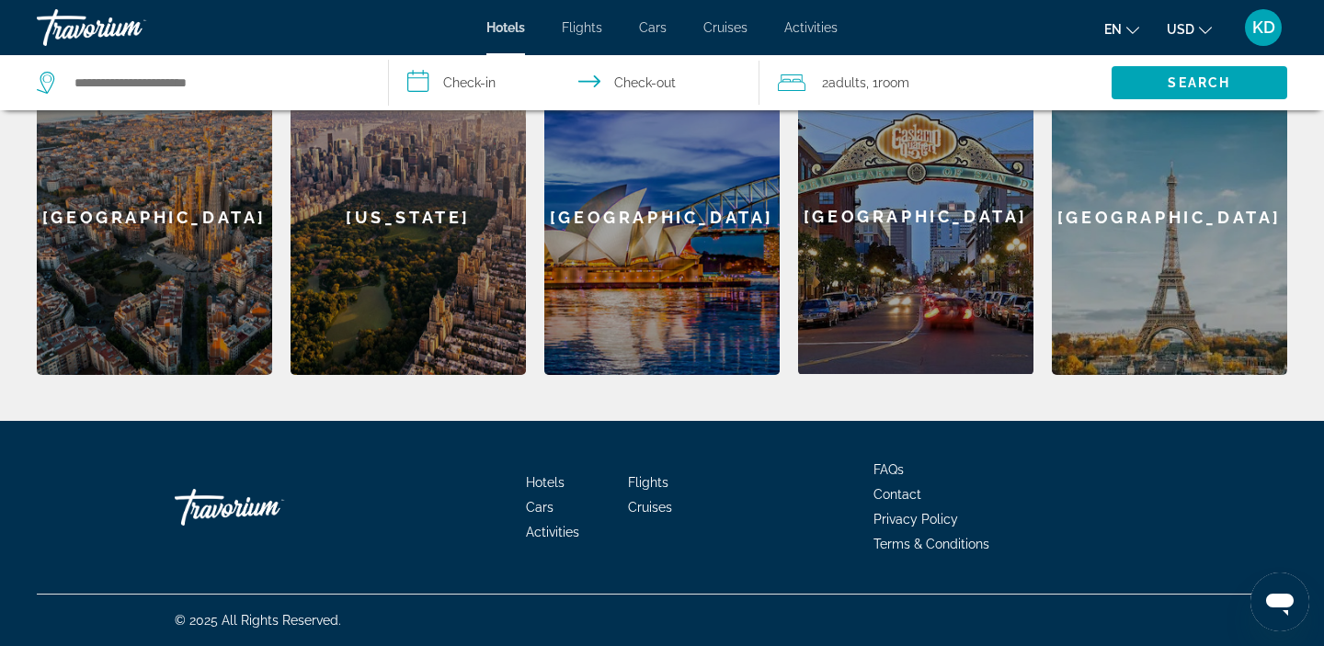
click at [904, 297] on div "[GEOGRAPHIC_DATA]" at bounding box center [915, 216] width 235 height 315
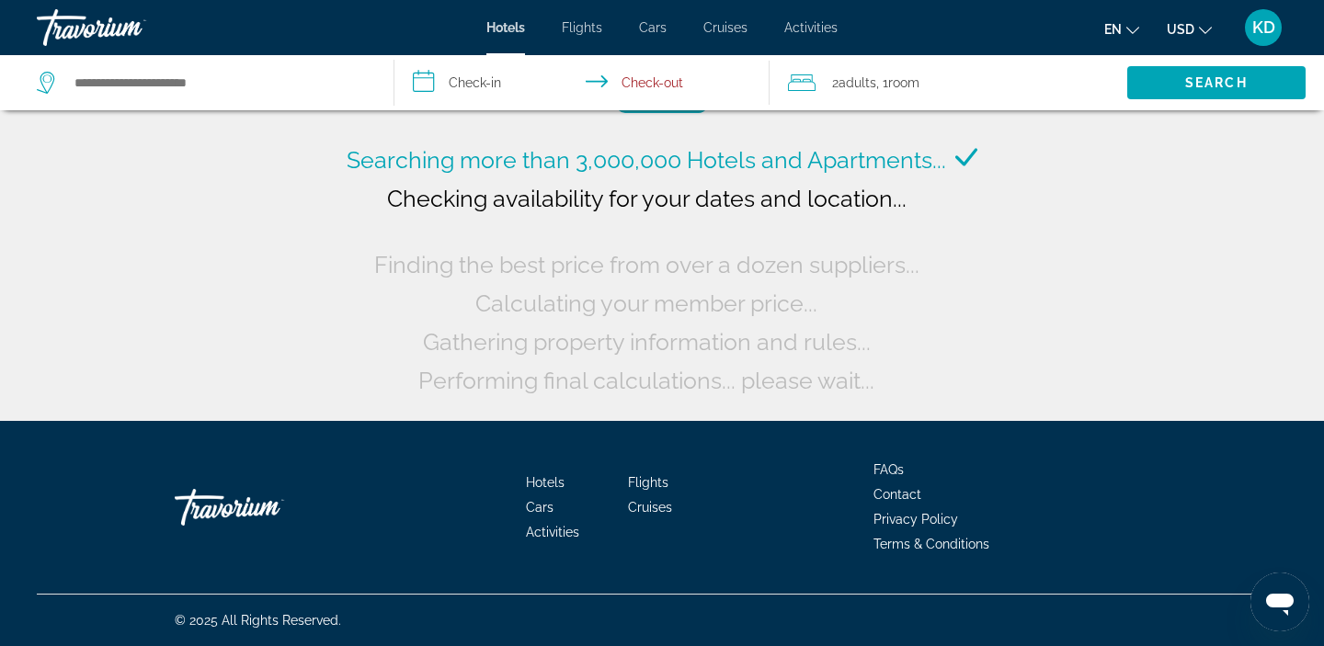
click at [464, 79] on input "**********" at bounding box center [585, 85] width 383 height 61
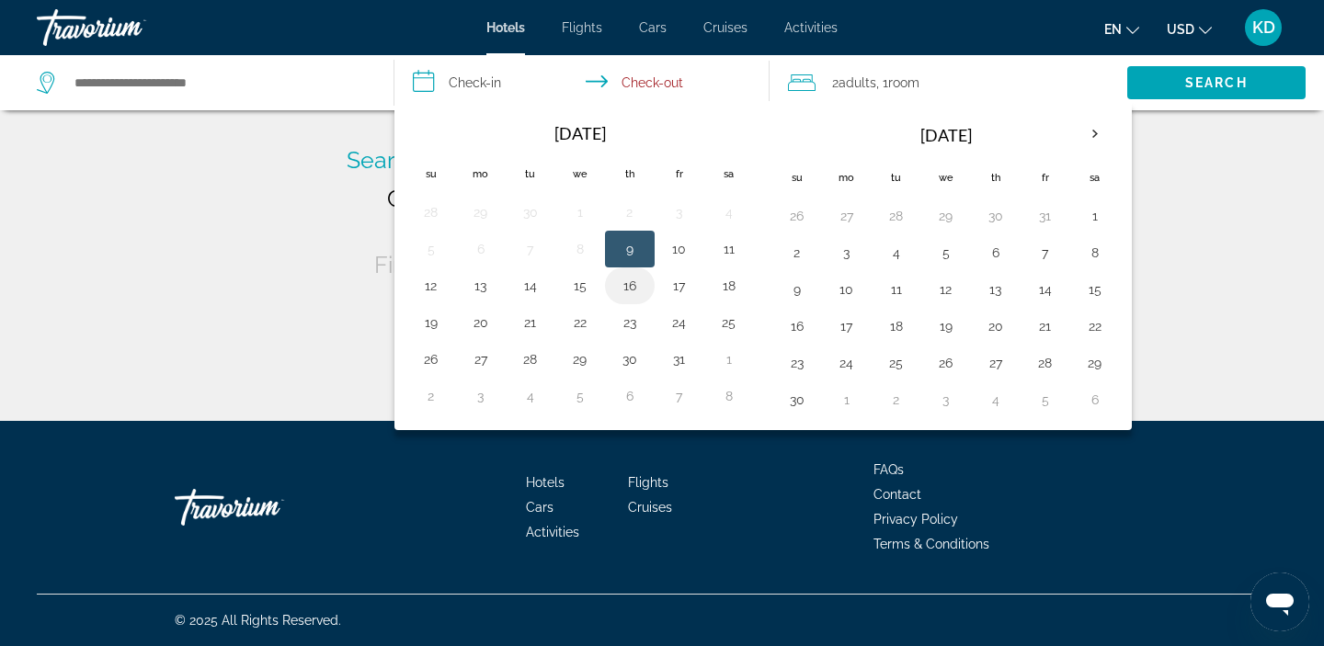
click at [619, 295] on button "16" at bounding box center [629, 286] width 29 height 26
click at [640, 78] on input "**********" at bounding box center [585, 85] width 383 height 61
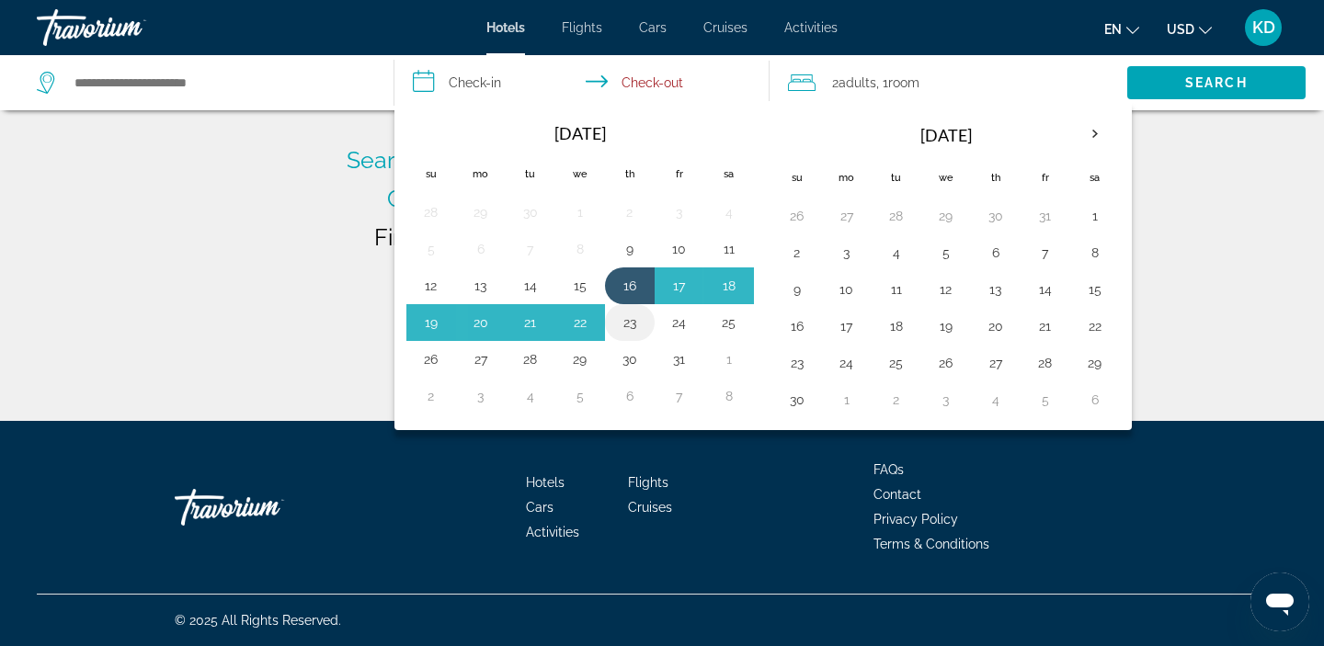
click at [633, 318] on button "23" at bounding box center [629, 323] width 29 height 26
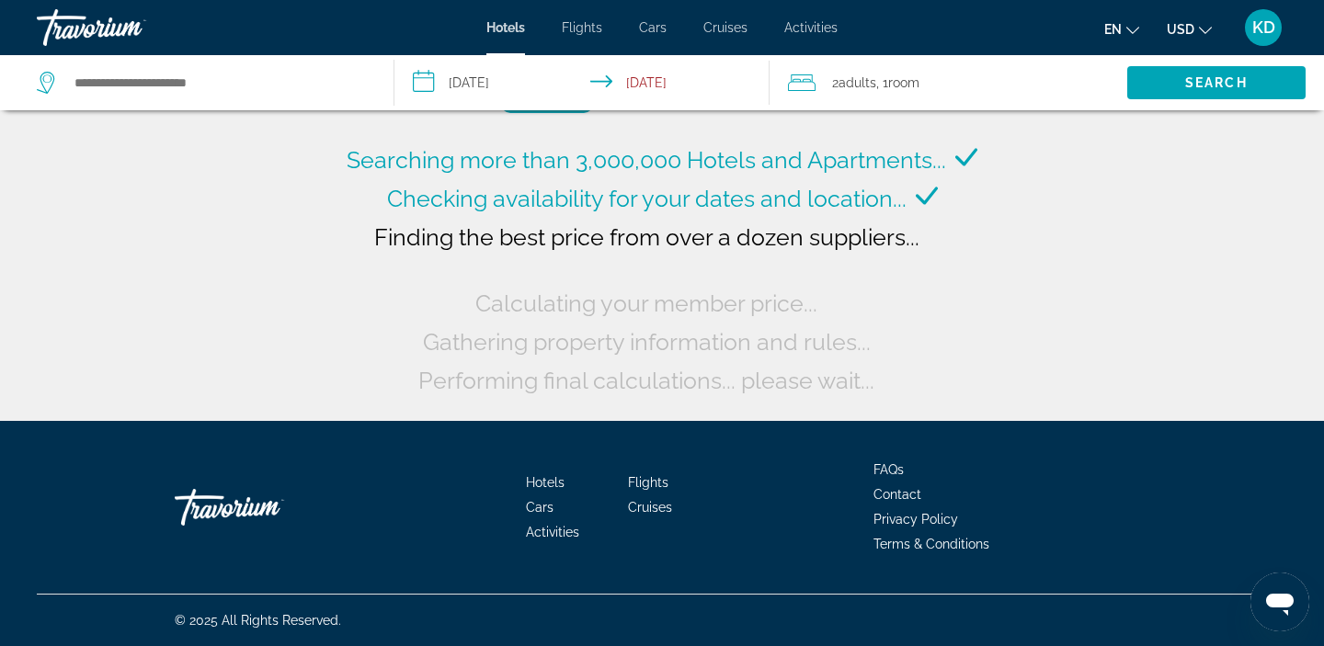
type input "**********"
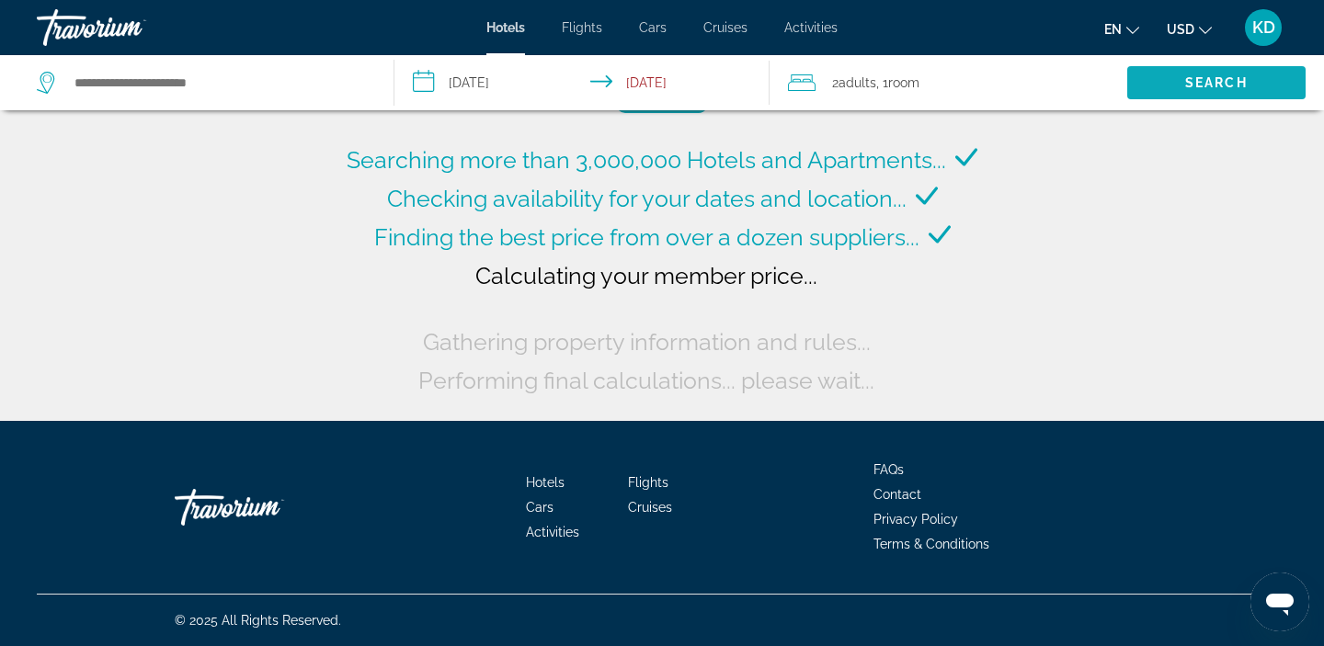
click at [1179, 67] on span "Search" at bounding box center [1216, 83] width 178 height 44
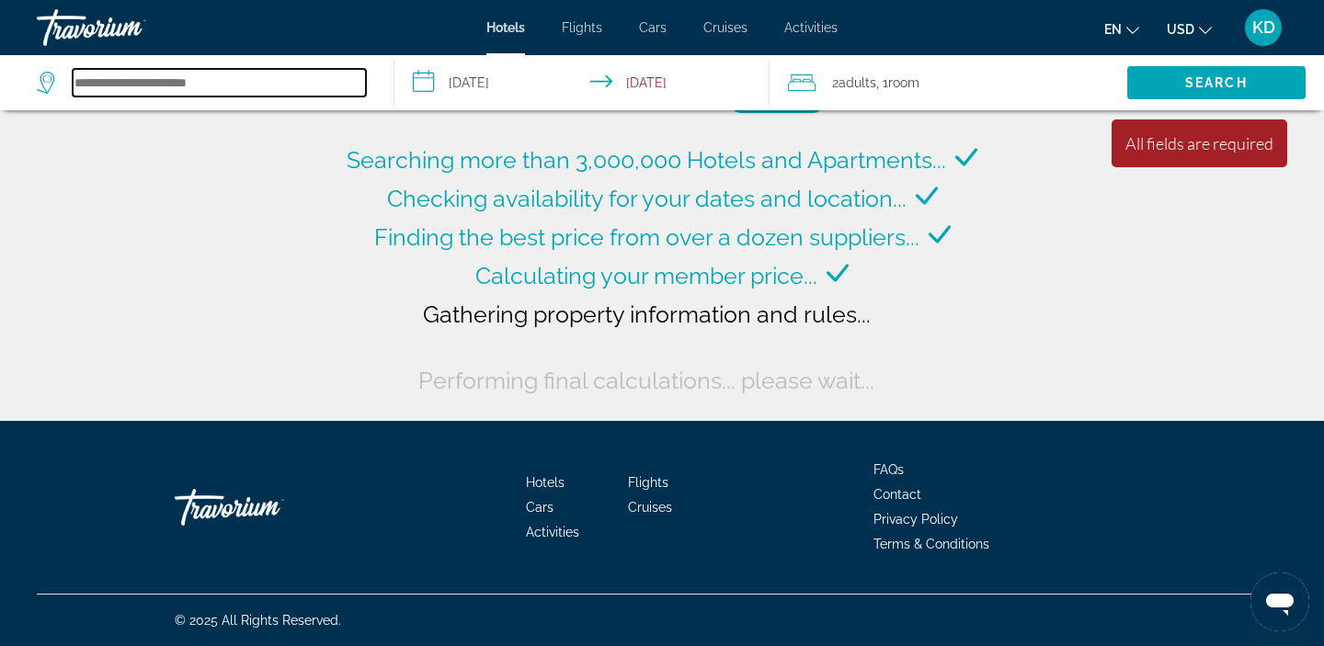
click at [174, 84] on input "Search hotel destination" at bounding box center [219, 83] width 293 height 28
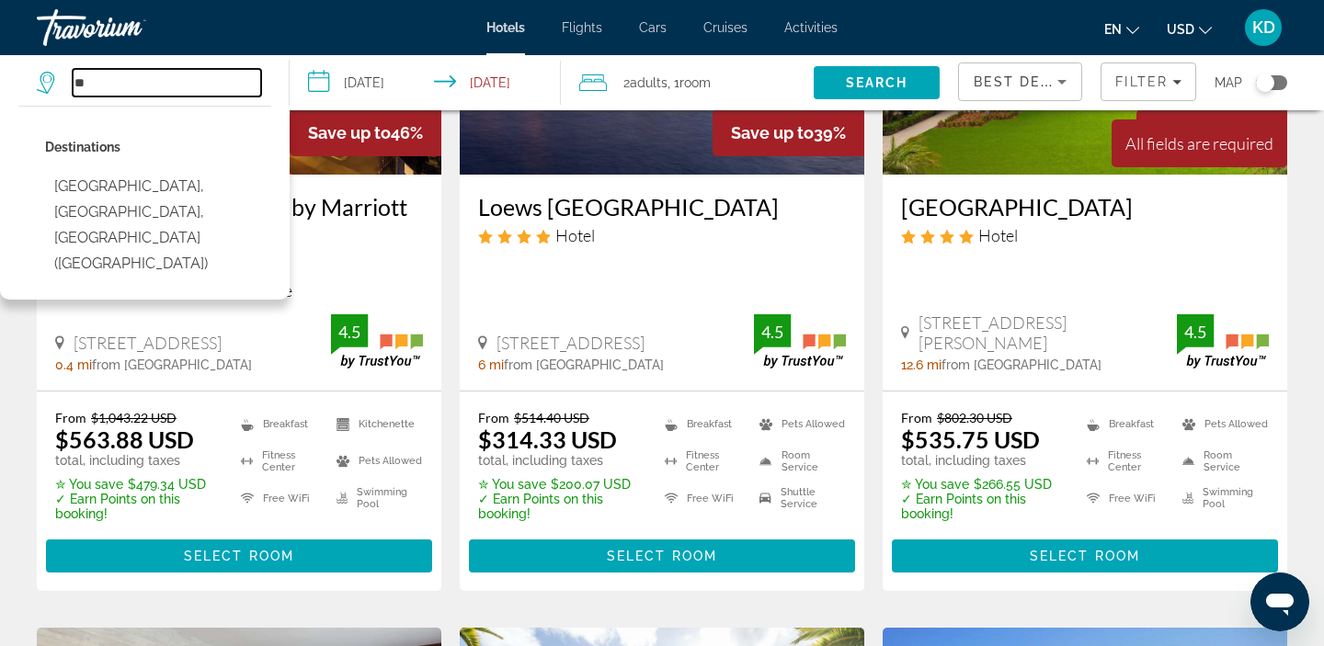
scroll to position [301, 0]
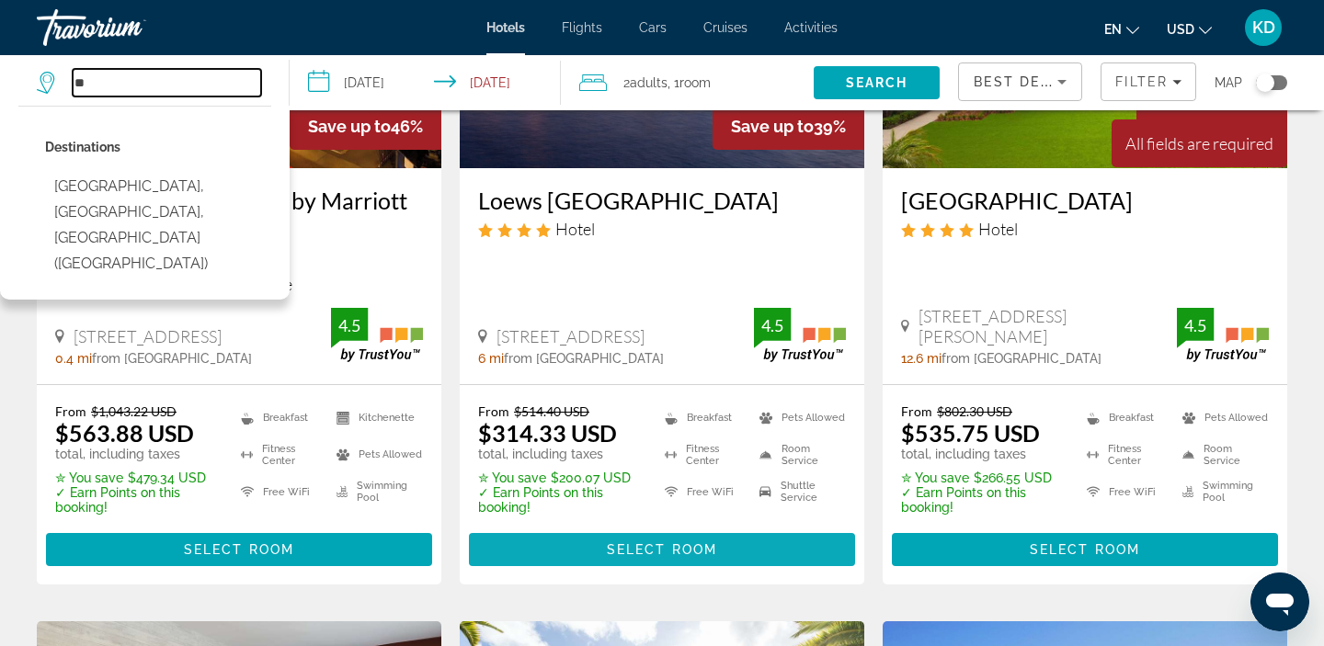
type input "**"
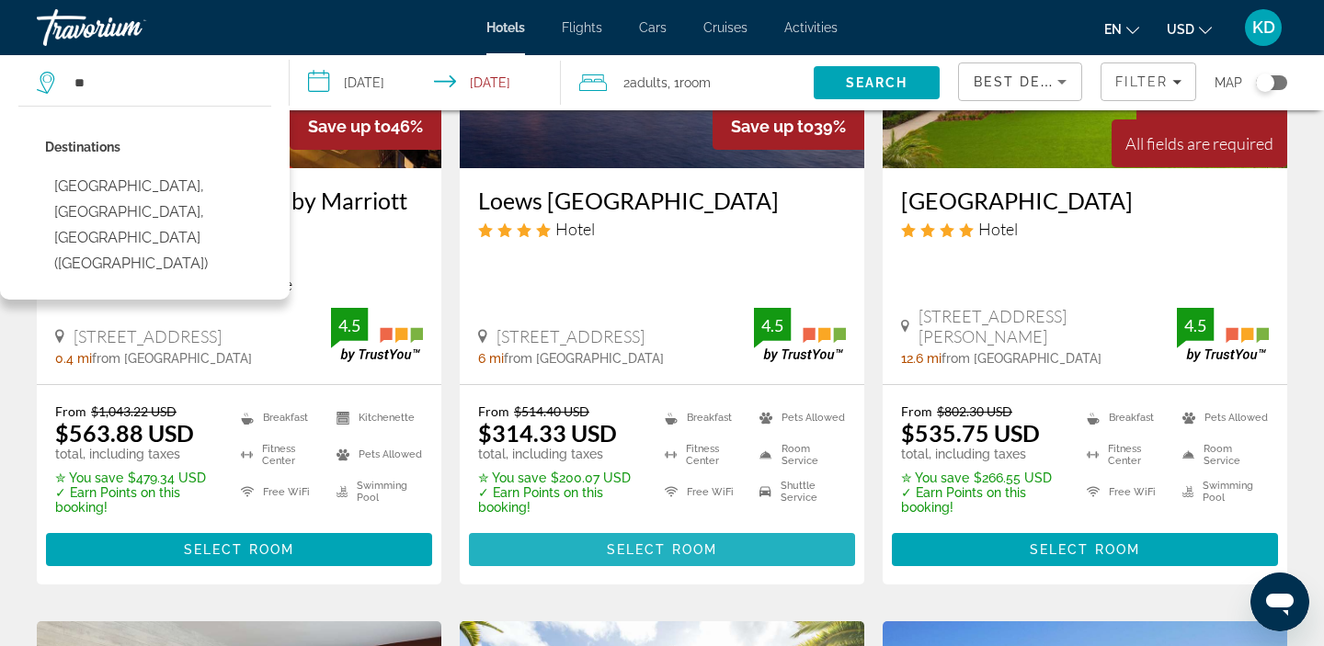
click at [608, 530] on span "Main content" at bounding box center [662, 550] width 386 height 44
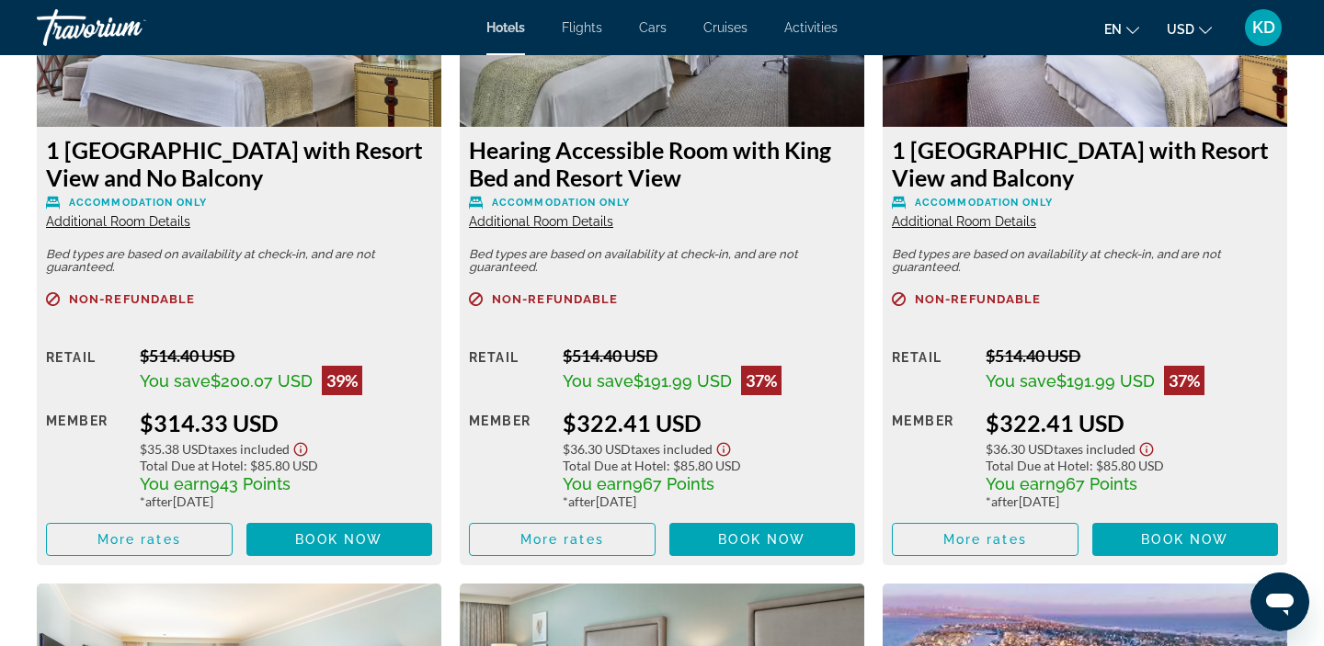
scroll to position [2676, 0]
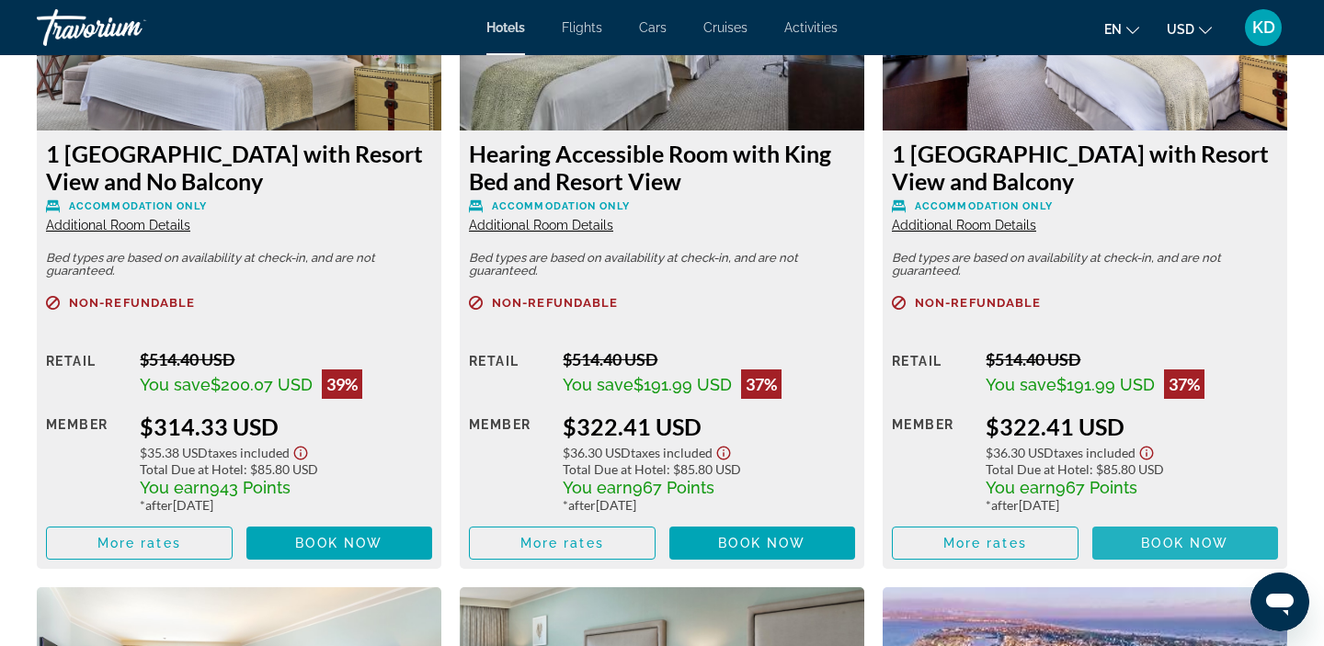
click at [1137, 533] on span "Main content" at bounding box center [1185, 543] width 187 height 44
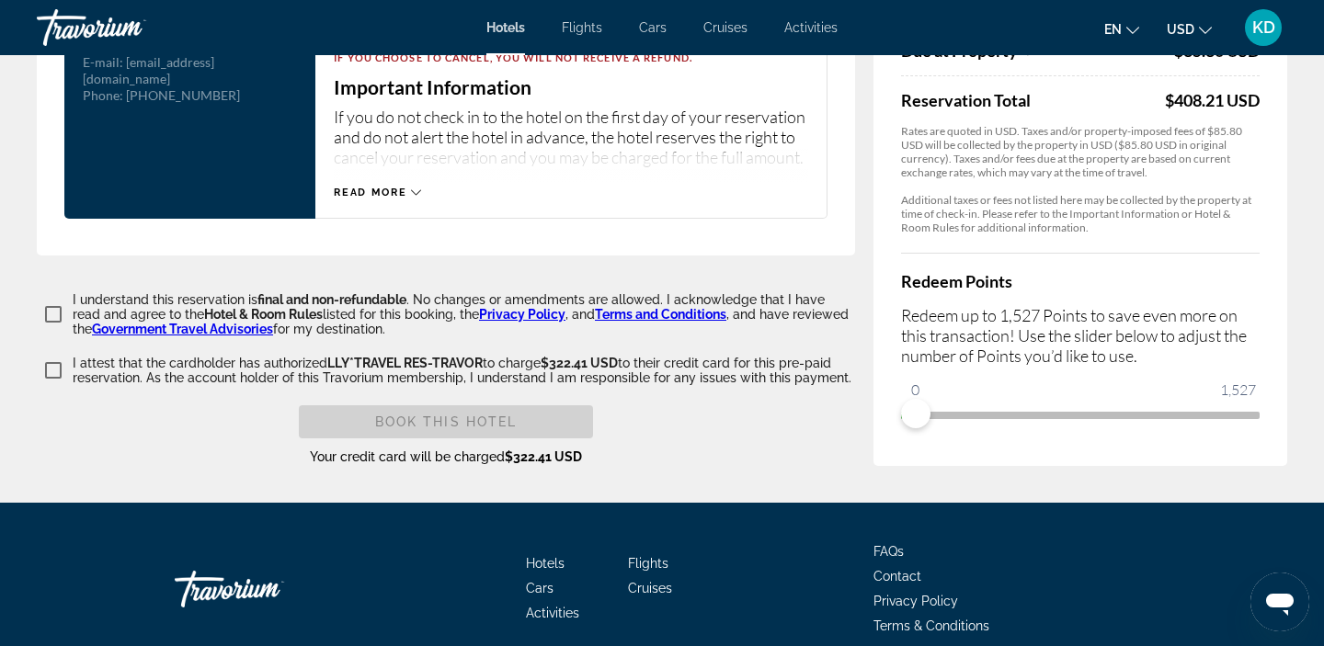
scroll to position [2491, 0]
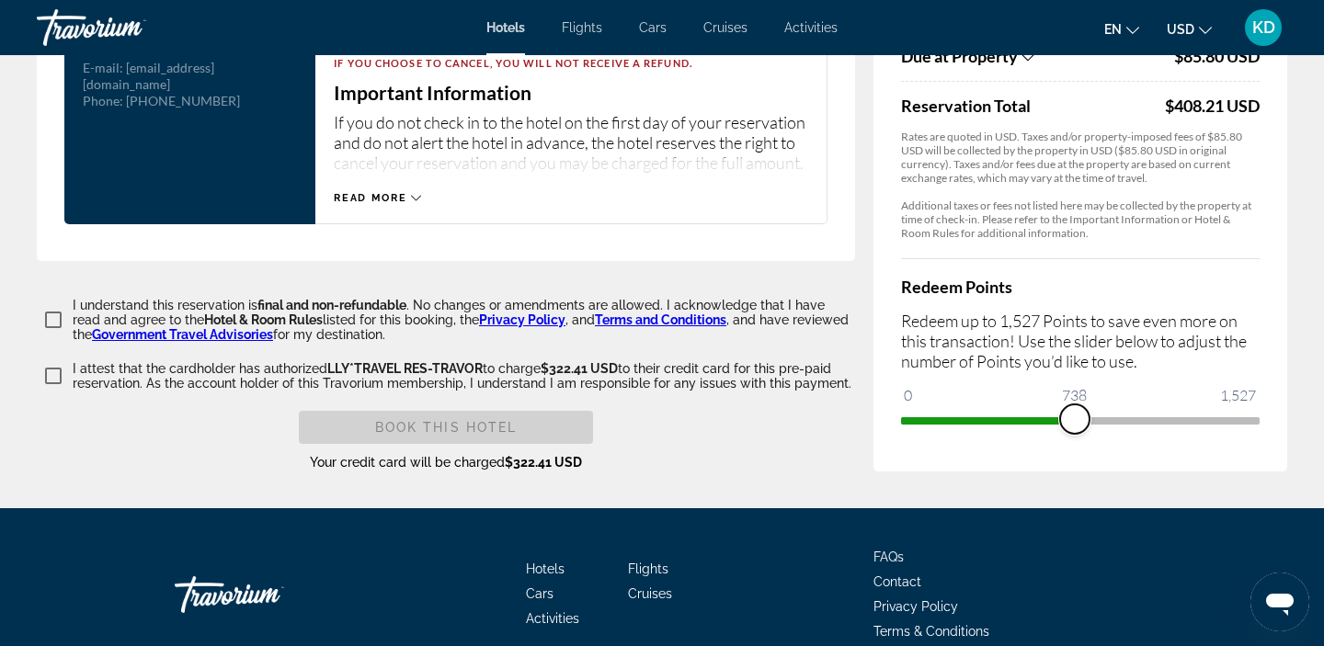
drag, startPoint x: 917, startPoint y: 457, endPoint x: 1075, endPoint y: 459, distance: 157.2
click at [1075, 434] on span "ngx-slider" at bounding box center [1074, 418] width 29 height 29
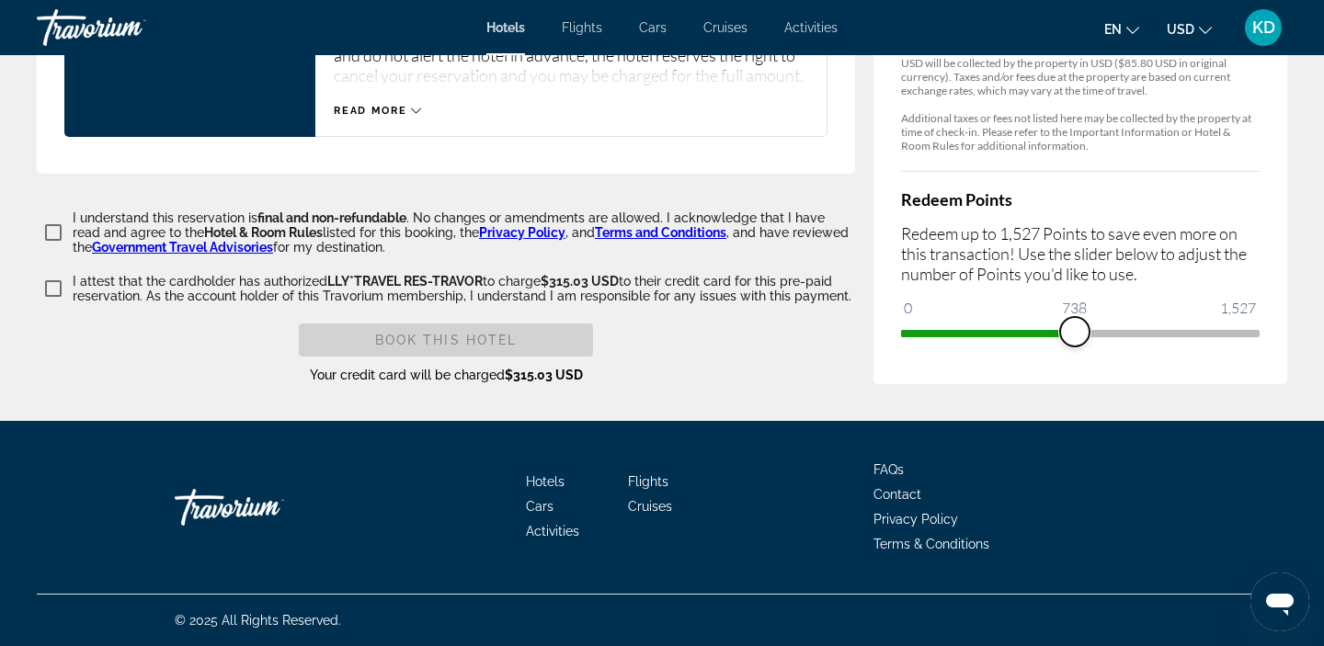
scroll to position [2611, 0]
drag, startPoint x: 1078, startPoint y: 338, endPoint x: 1252, endPoint y: 324, distance: 174.3
click at [1252, 324] on span "ngx-slider" at bounding box center [1244, 331] width 29 height 29
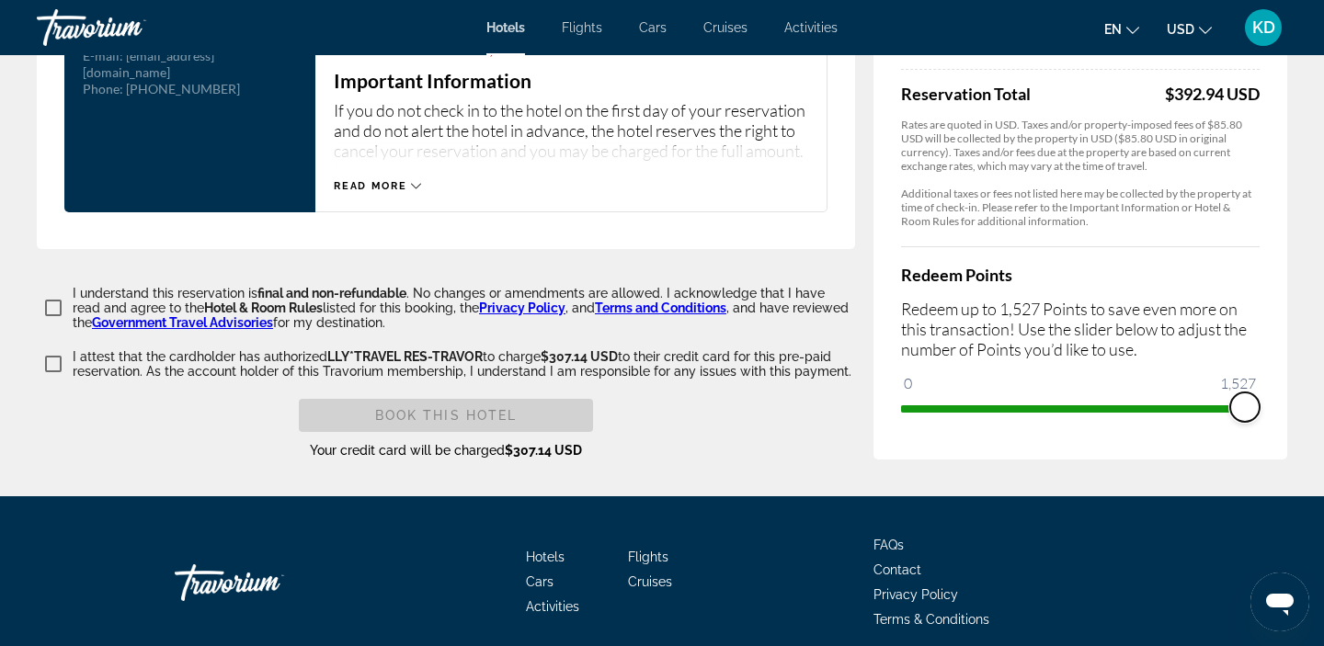
scroll to position [2513, 0]
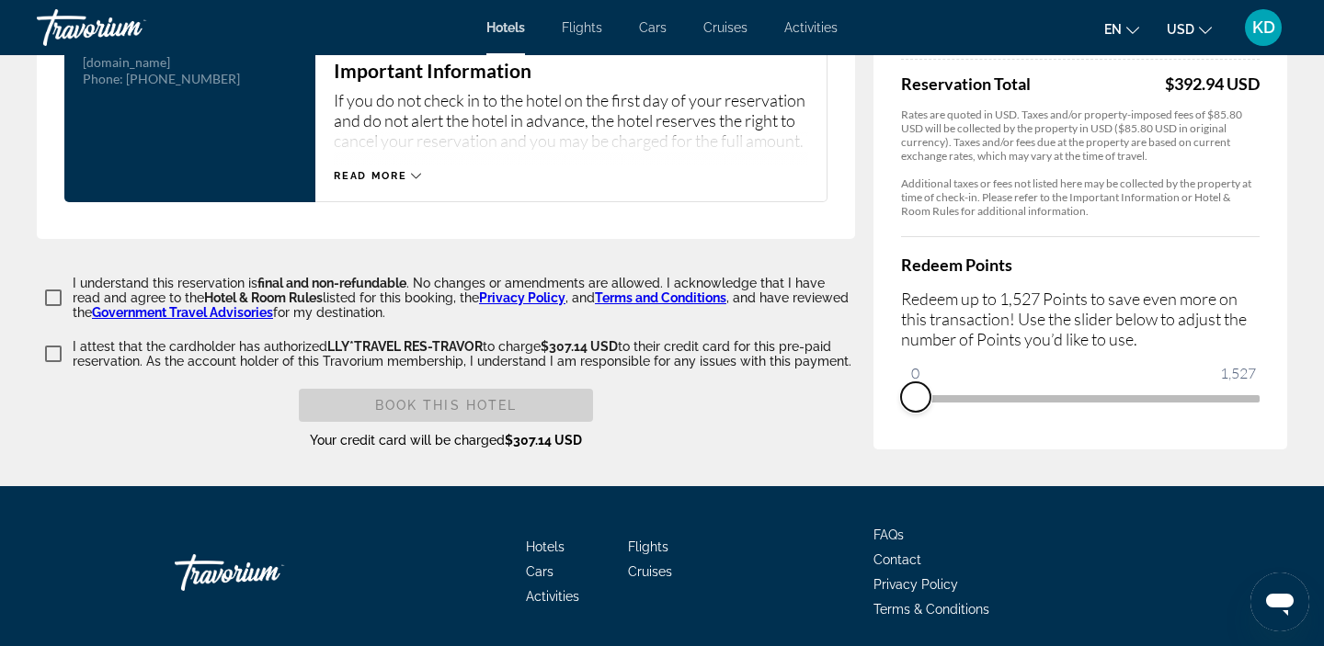
drag, startPoint x: 1245, startPoint y: 433, endPoint x: 851, endPoint y: 424, distance: 393.5
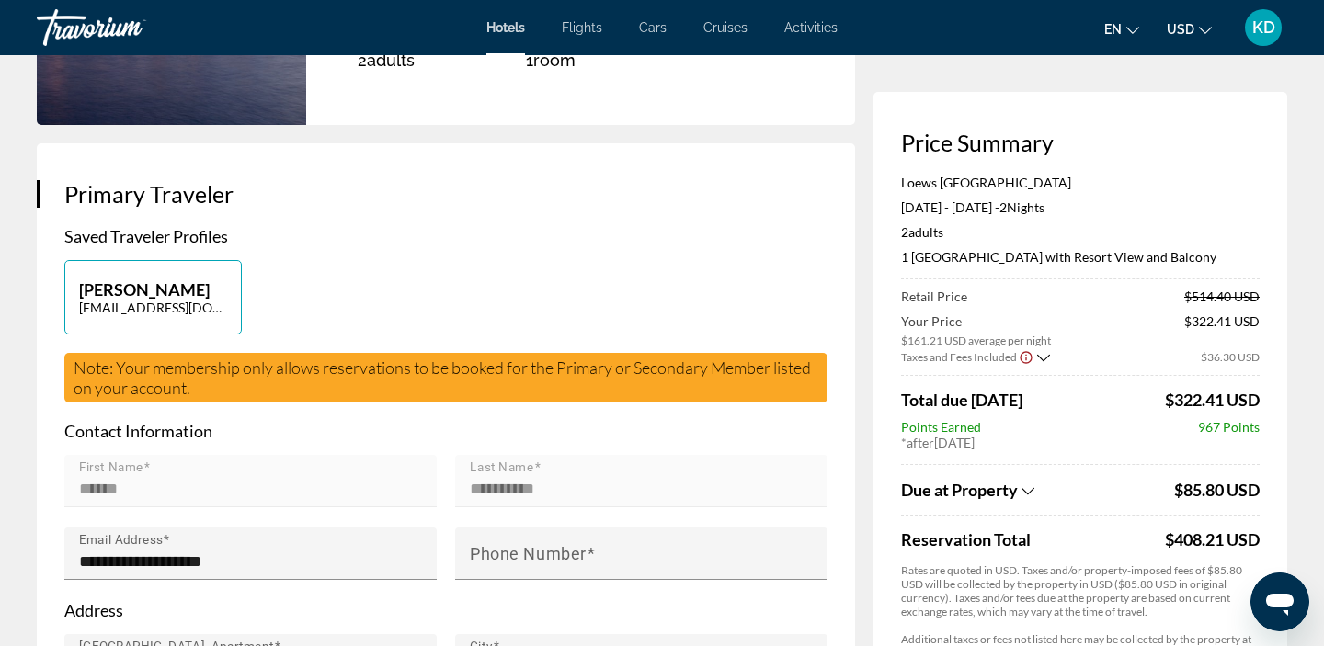
scroll to position [0, 0]
